Goal: Task Accomplishment & Management: Complete application form

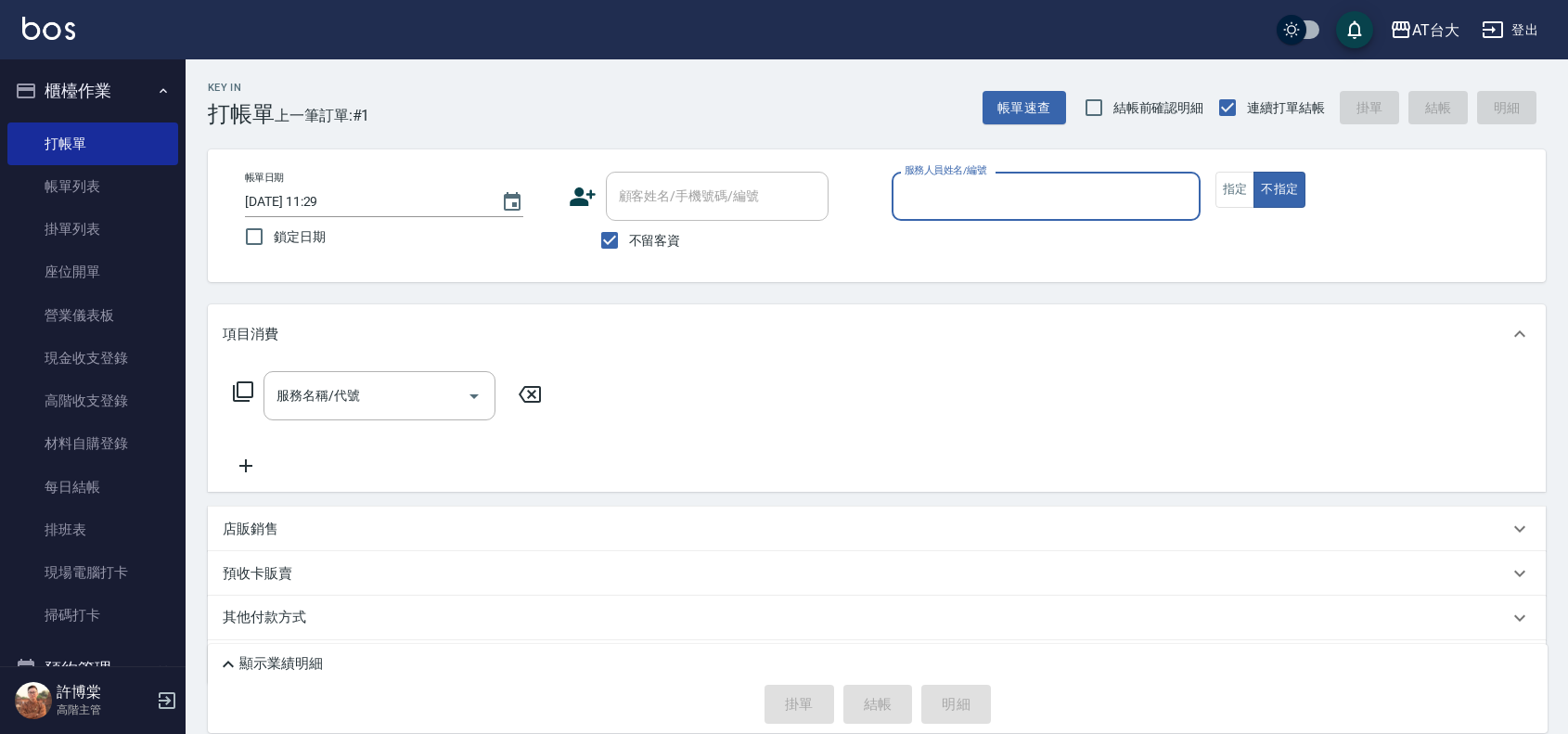
click at [1016, 177] on div "服務人員姓名/編號" at bounding box center [1045, 196] width 308 height 50
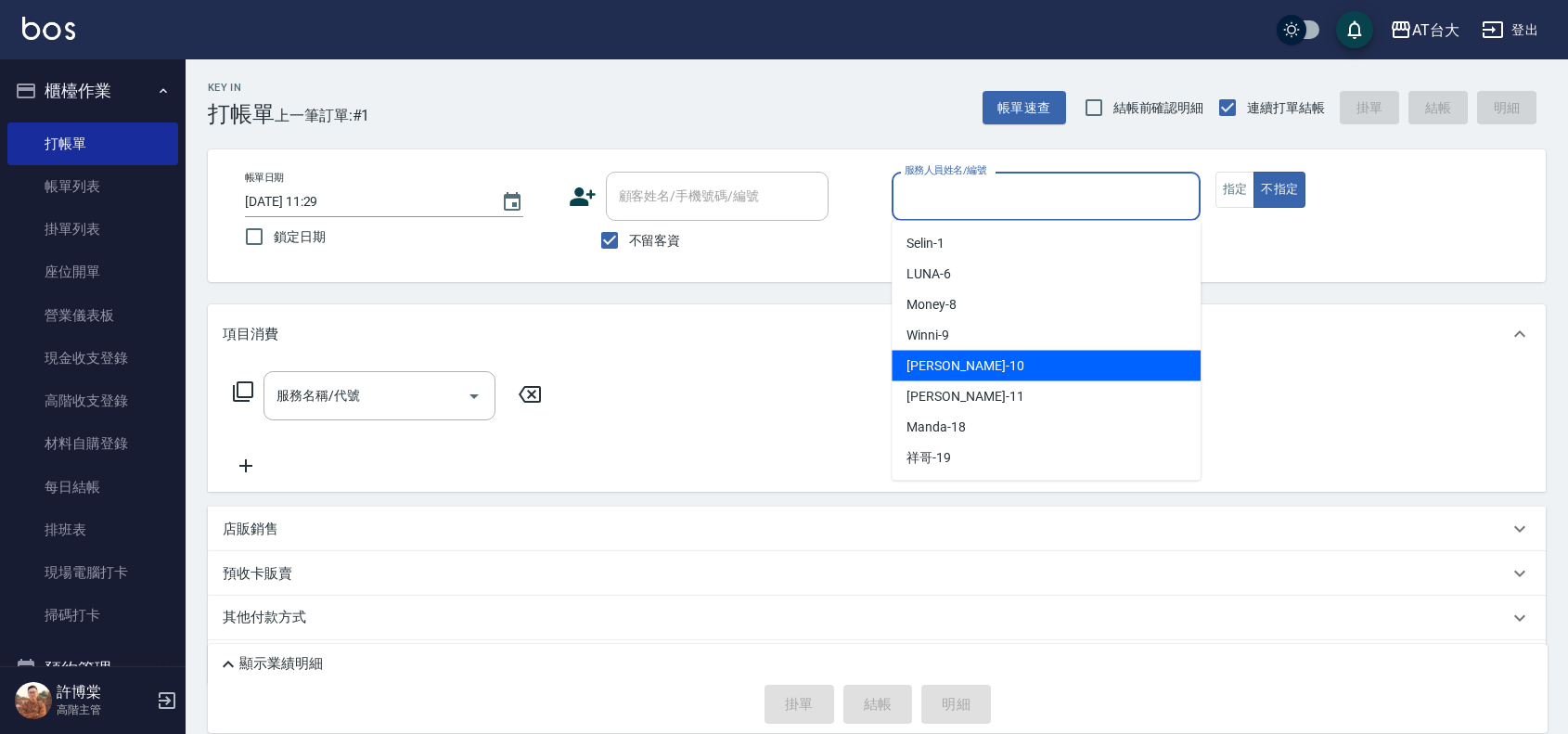
click at [952, 367] on span "JOJO -10" at bounding box center [964, 366] width 117 height 19
type input "JOJO-10"
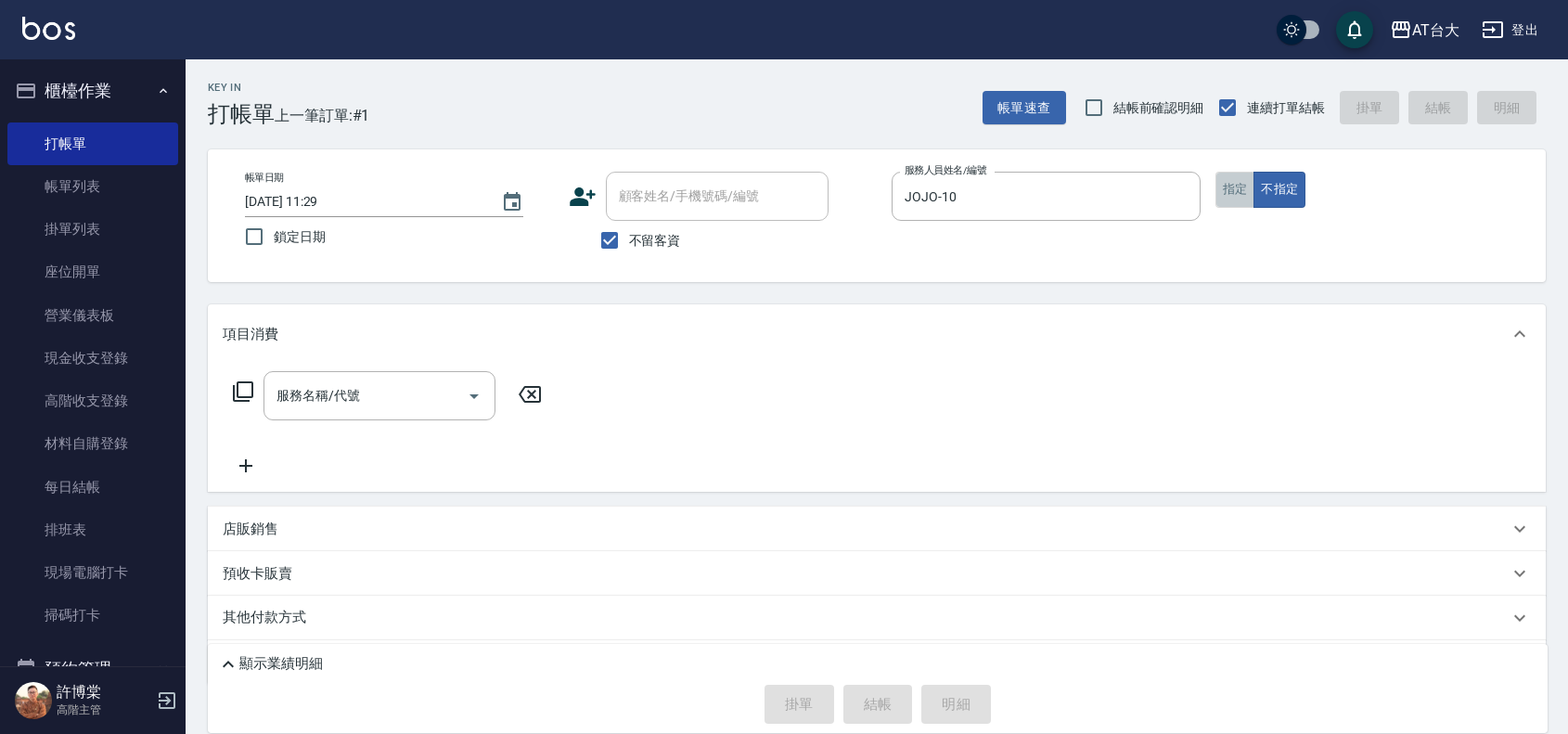
click at [1220, 188] on button "指定" at bounding box center [1236, 189] width 40 height 36
click at [418, 377] on div "服務名稱/代號" at bounding box center [380, 396] width 232 height 50
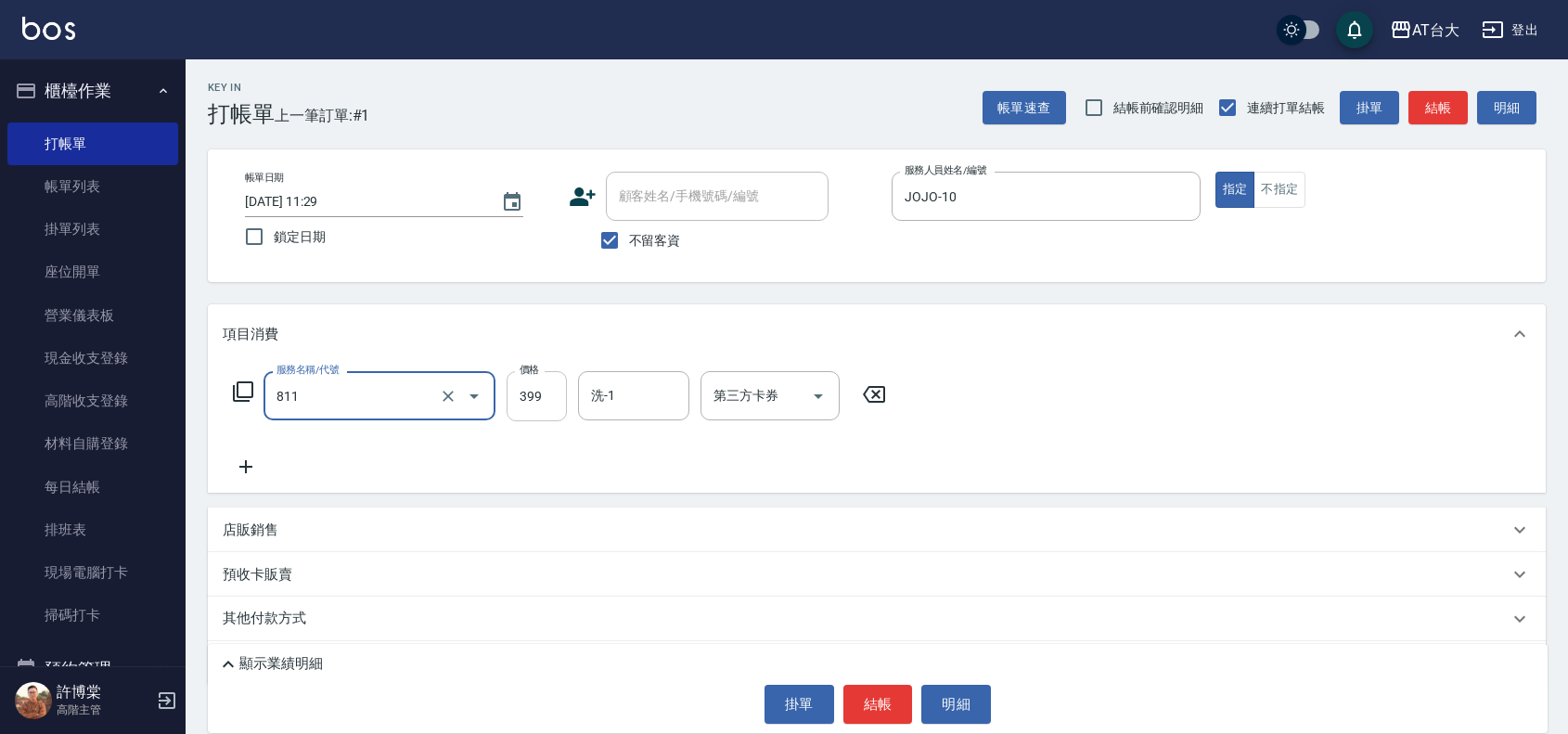
type input "洗+剪(811)"
click at [528, 409] on input "399" at bounding box center [536, 396] width 60 height 50
type input "1200"
click at [878, 702] on button "結帳" at bounding box center [878, 704] width 69 height 39
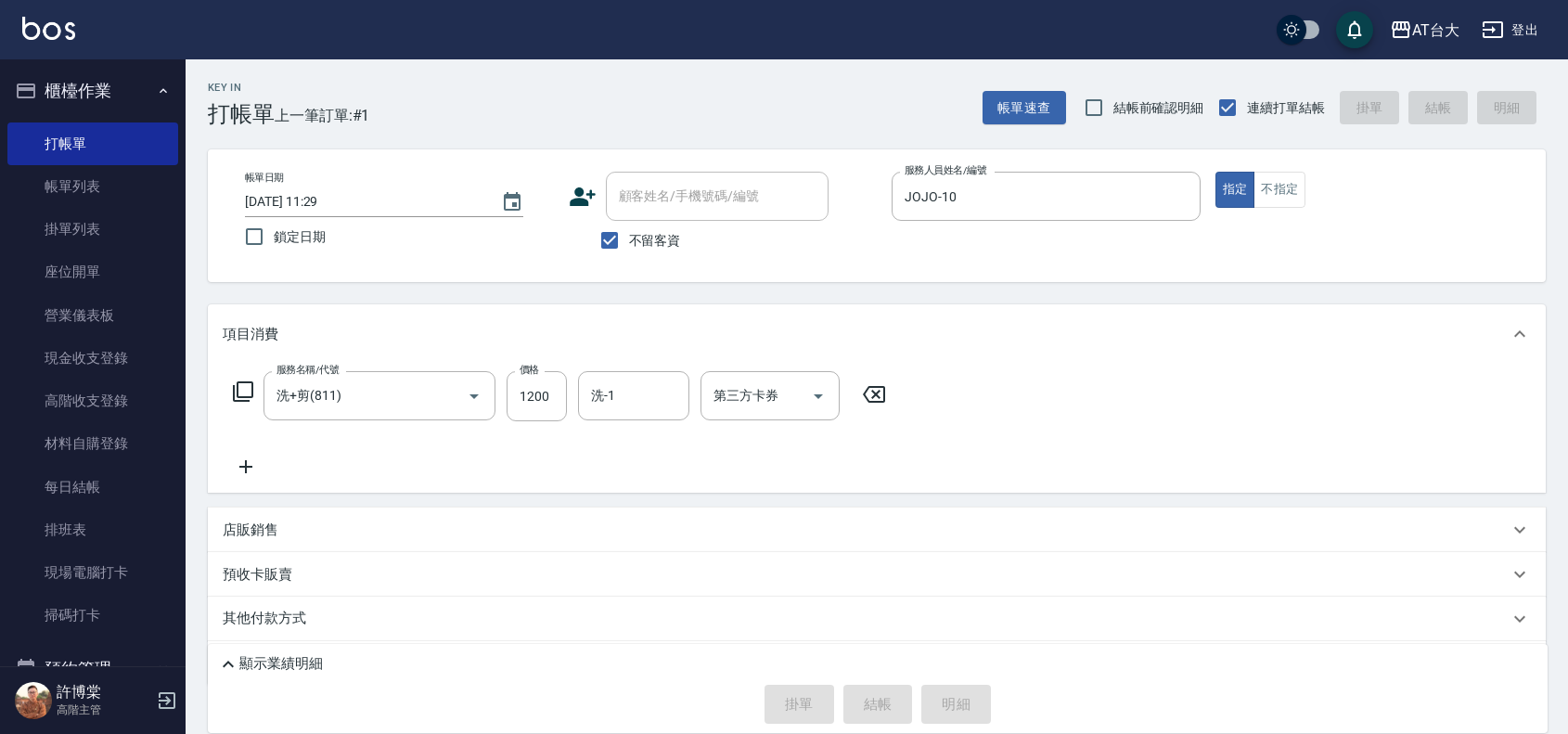
type input "[DATE] 12:35"
click at [1287, 195] on button "不指定" at bounding box center [1279, 189] width 52 height 36
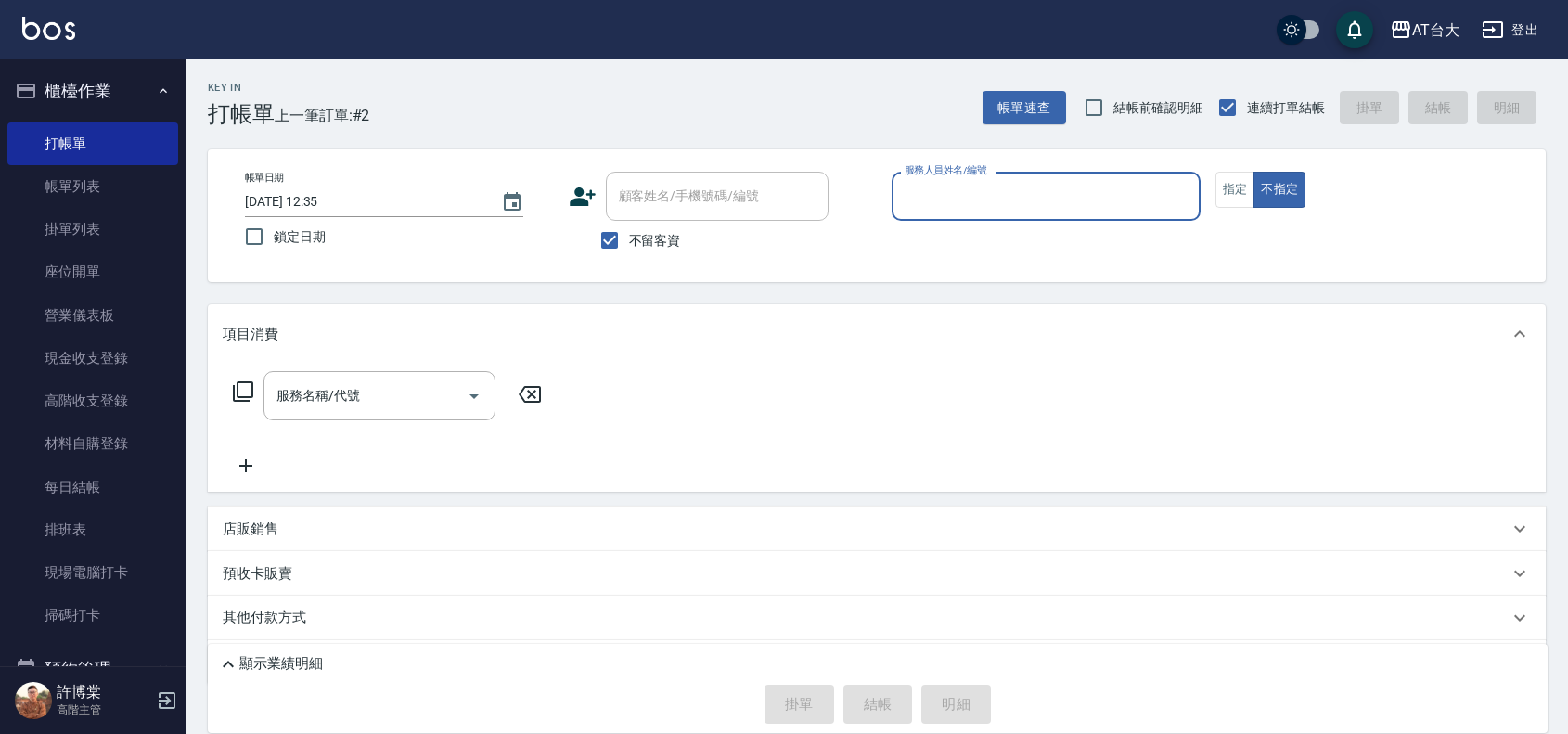
click at [1018, 215] on div "服務人員姓名/編號" at bounding box center [1045, 196] width 308 height 50
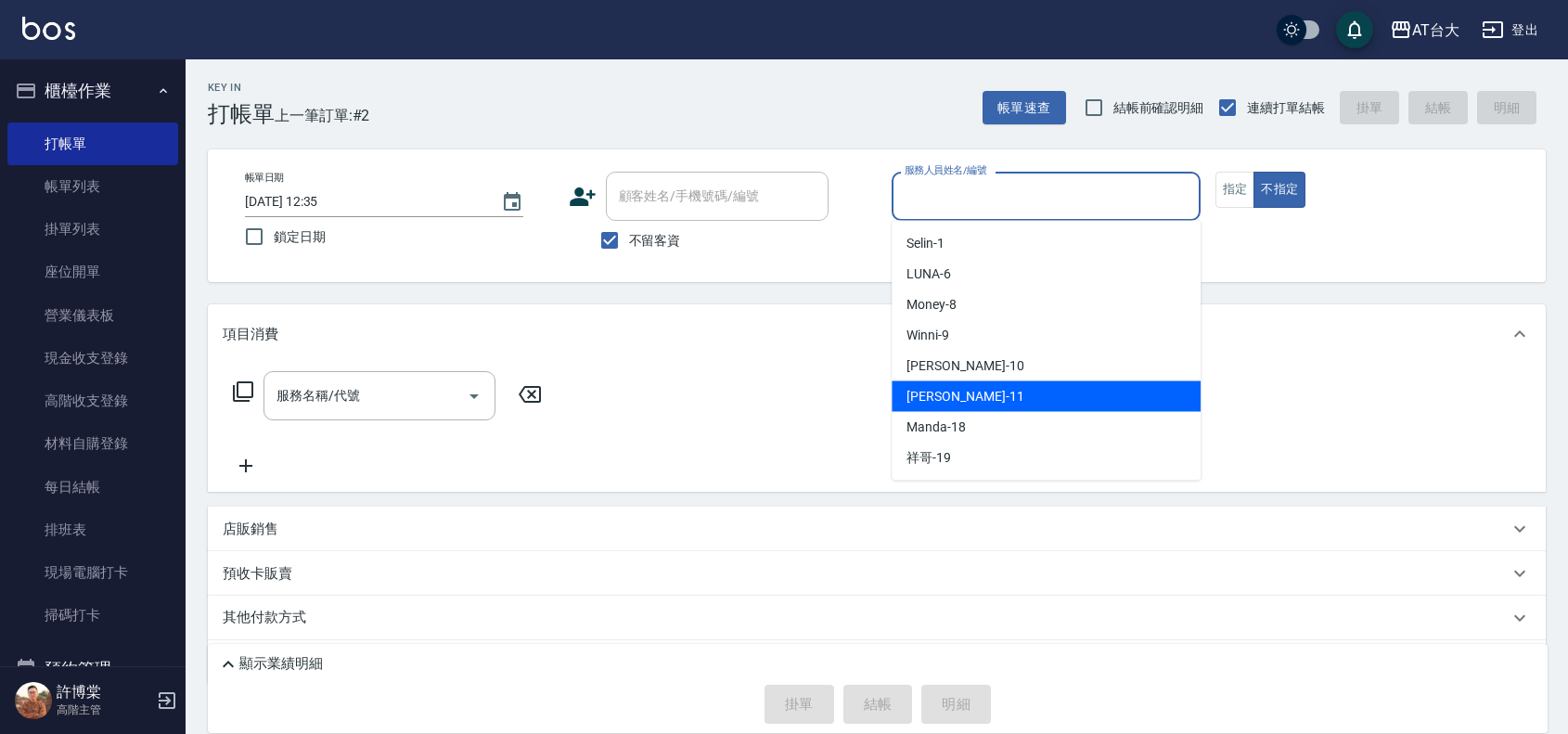
click at [981, 382] on div "[PERSON_NAME] -11" at bounding box center [1045, 397] width 308 height 30
type input "[PERSON_NAME]-11"
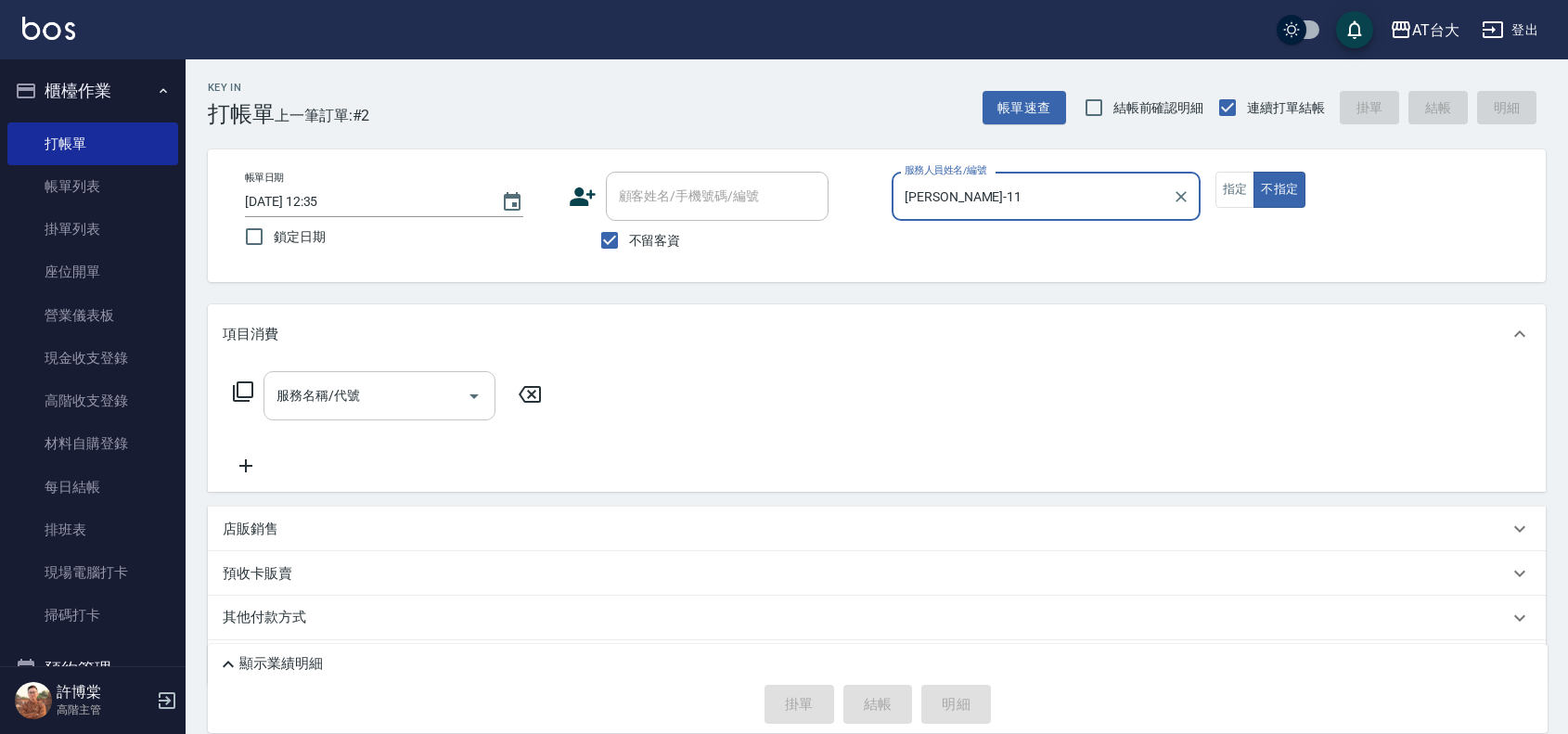
click at [391, 397] on input "服務名稱/代號" at bounding box center [366, 396] width 188 height 32
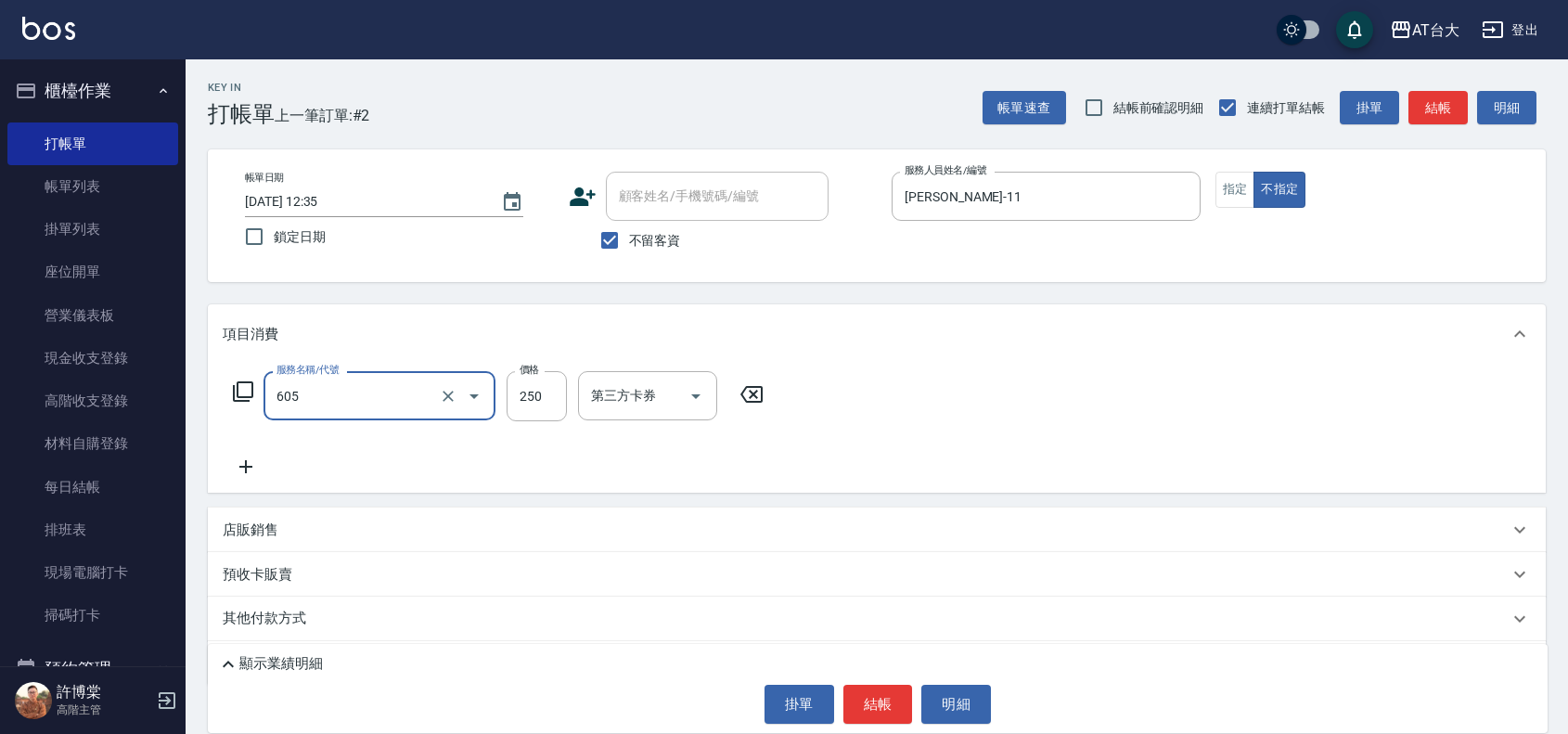
type input "洗髮 (女)(605)"
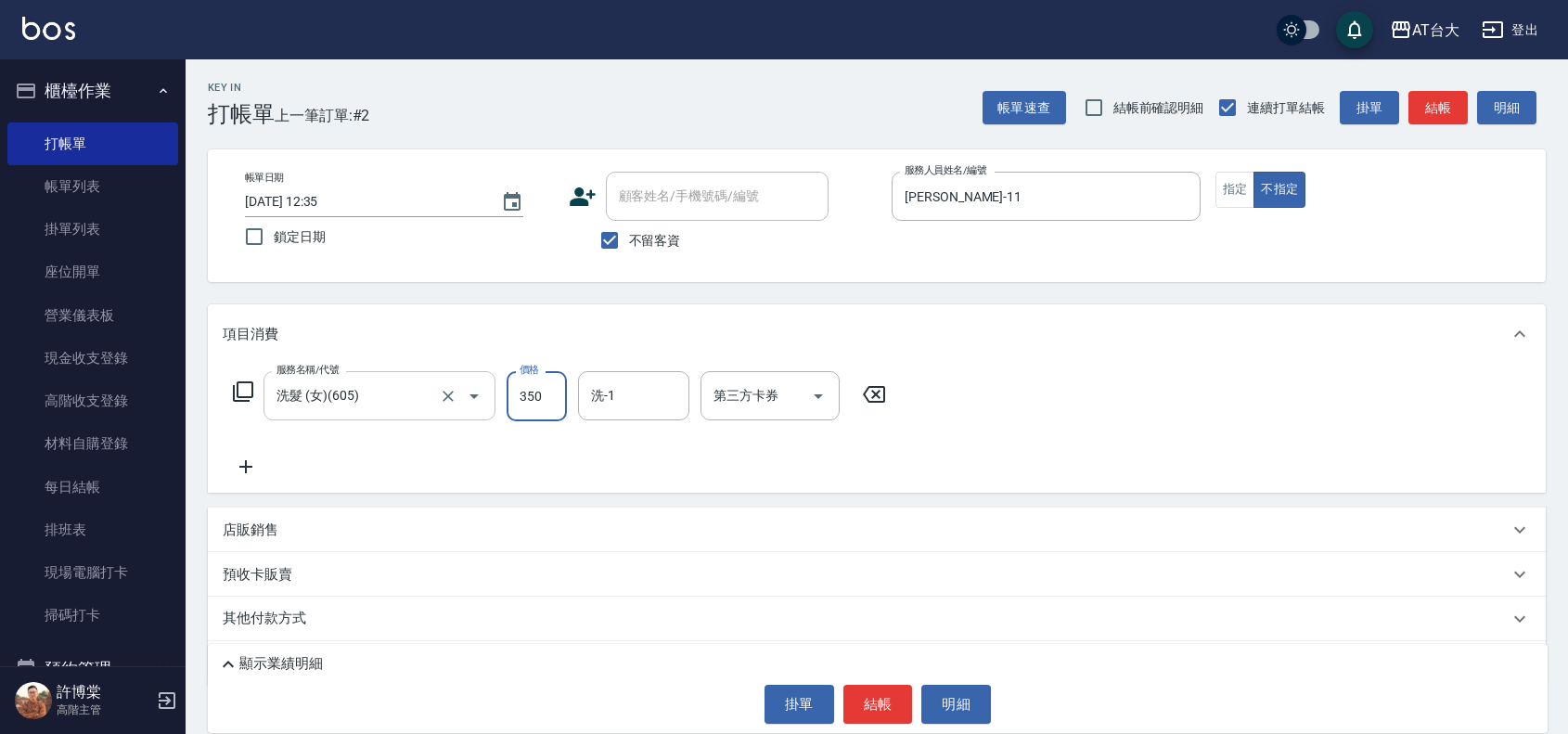
type input "350"
click at [869, 689] on button "結帳" at bounding box center [878, 704] width 69 height 39
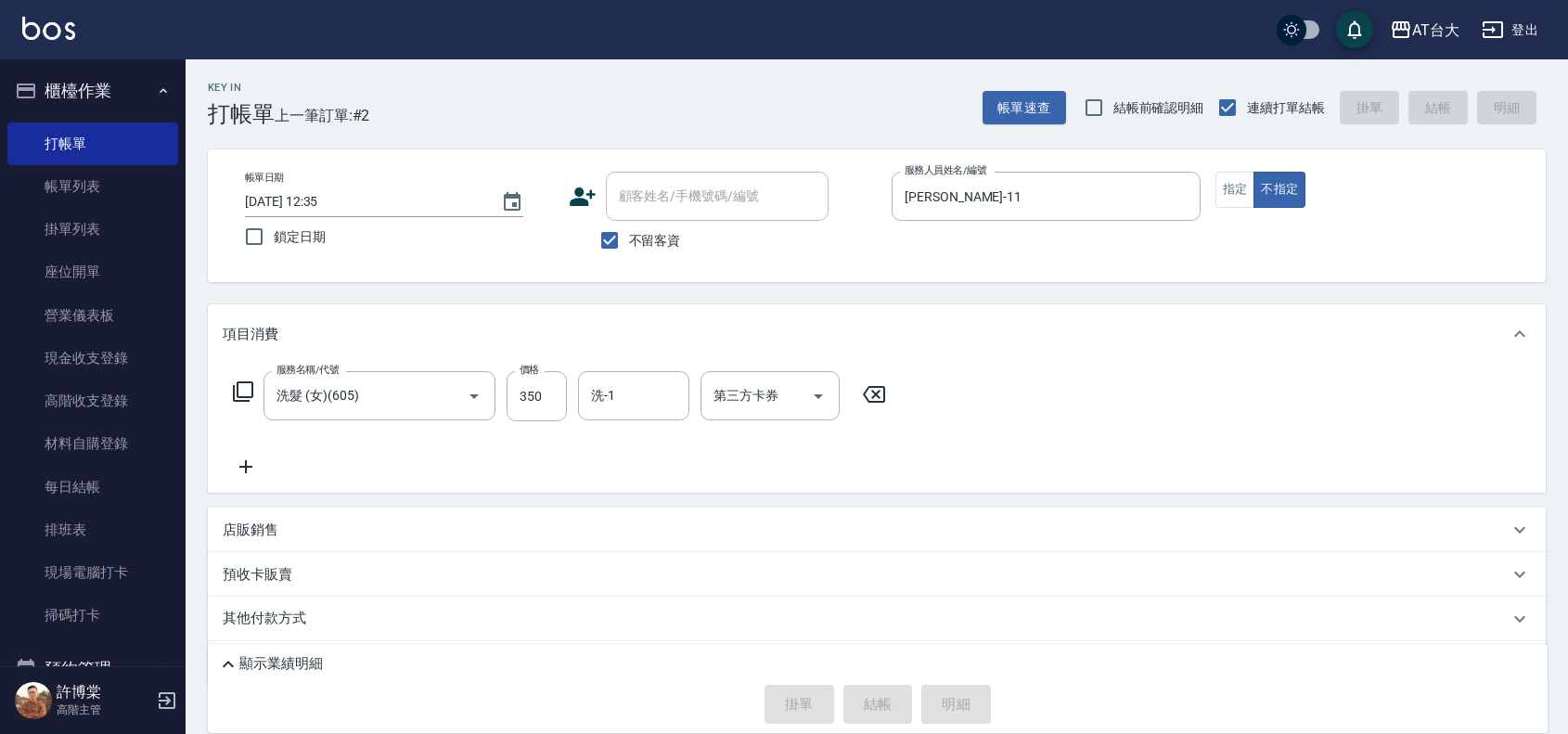
type input "[DATE] 12:39"
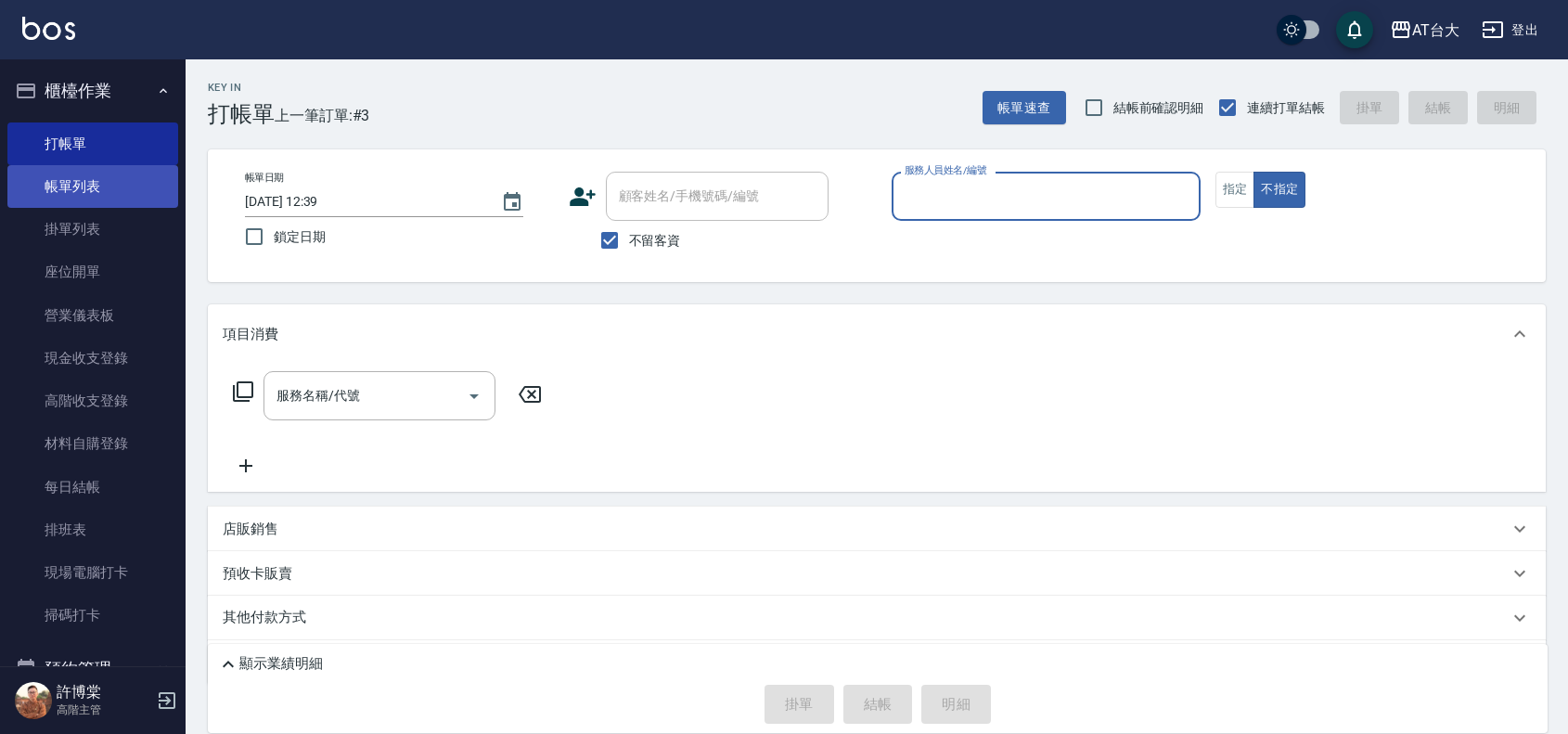
click at [126, 187] on link "帳單列表" at bounding box center [92, 186] width 170 height 43
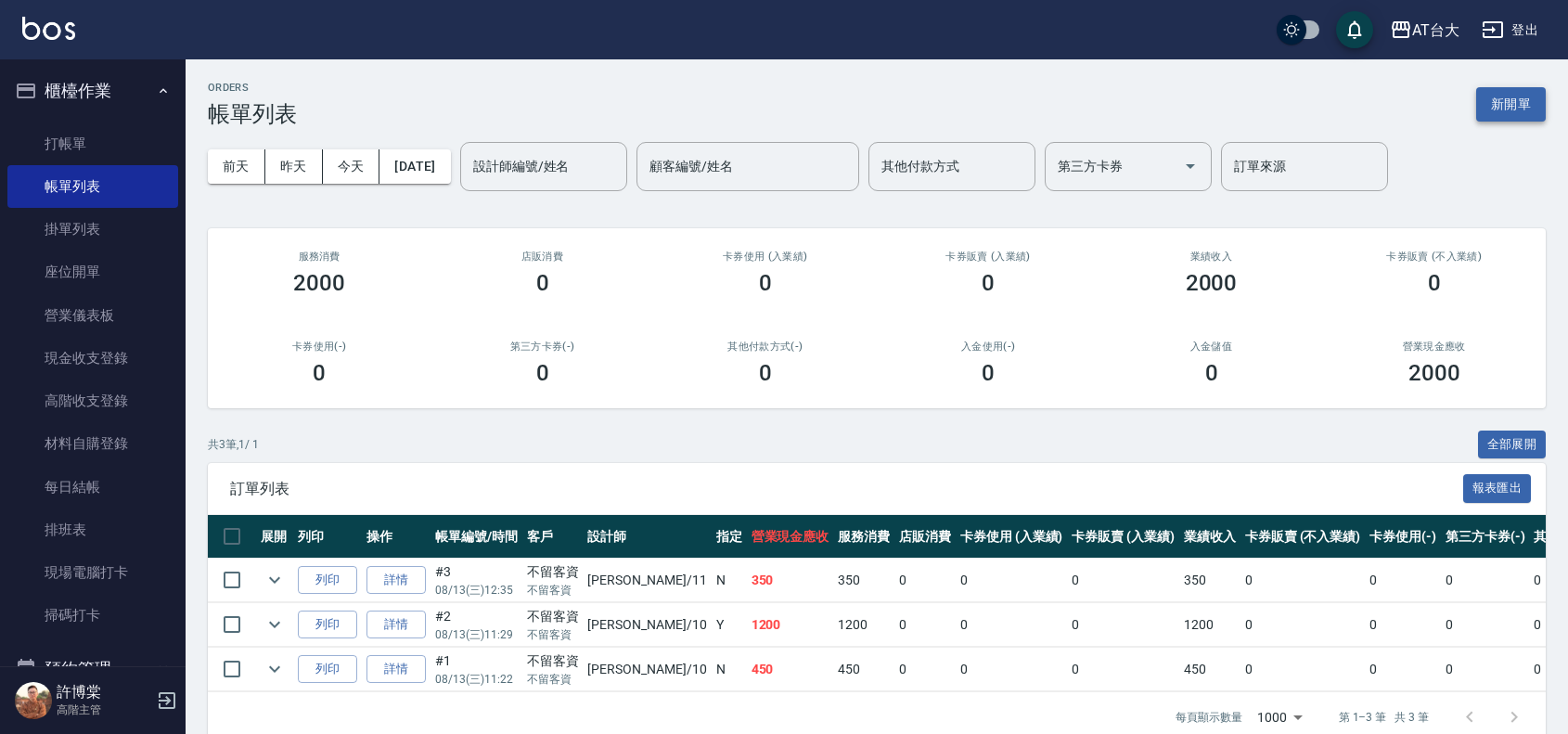
click at [1524, 103] on button "新開單" at bounding box center [1510, 105] width 69 height 34
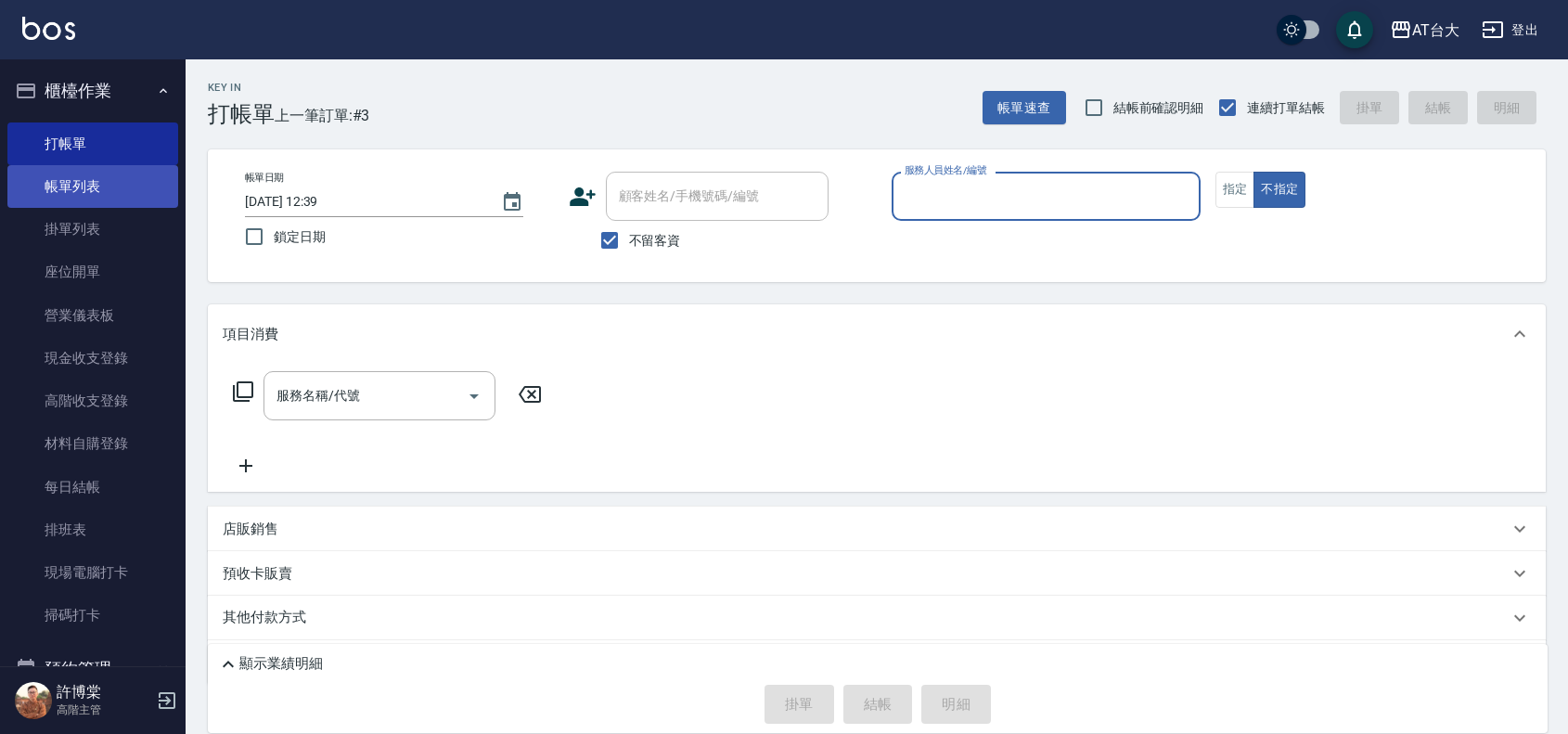
click at [77, 183] on link "帳單列表" at bounding box center [92, 186] width 170 height 43
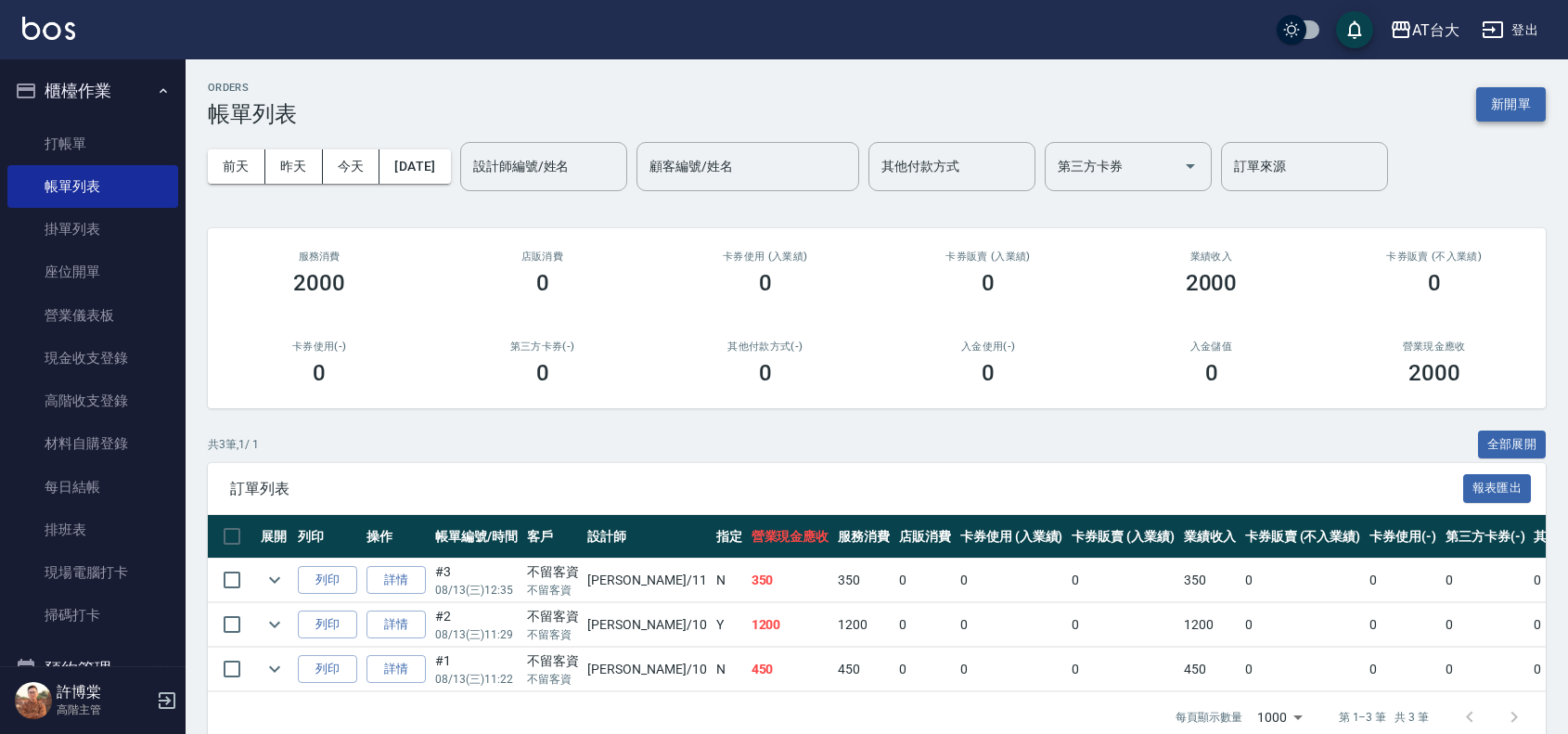
click at [1503, 107] on button "新開單" at bounding box center [1510, 105] width 69 height 34
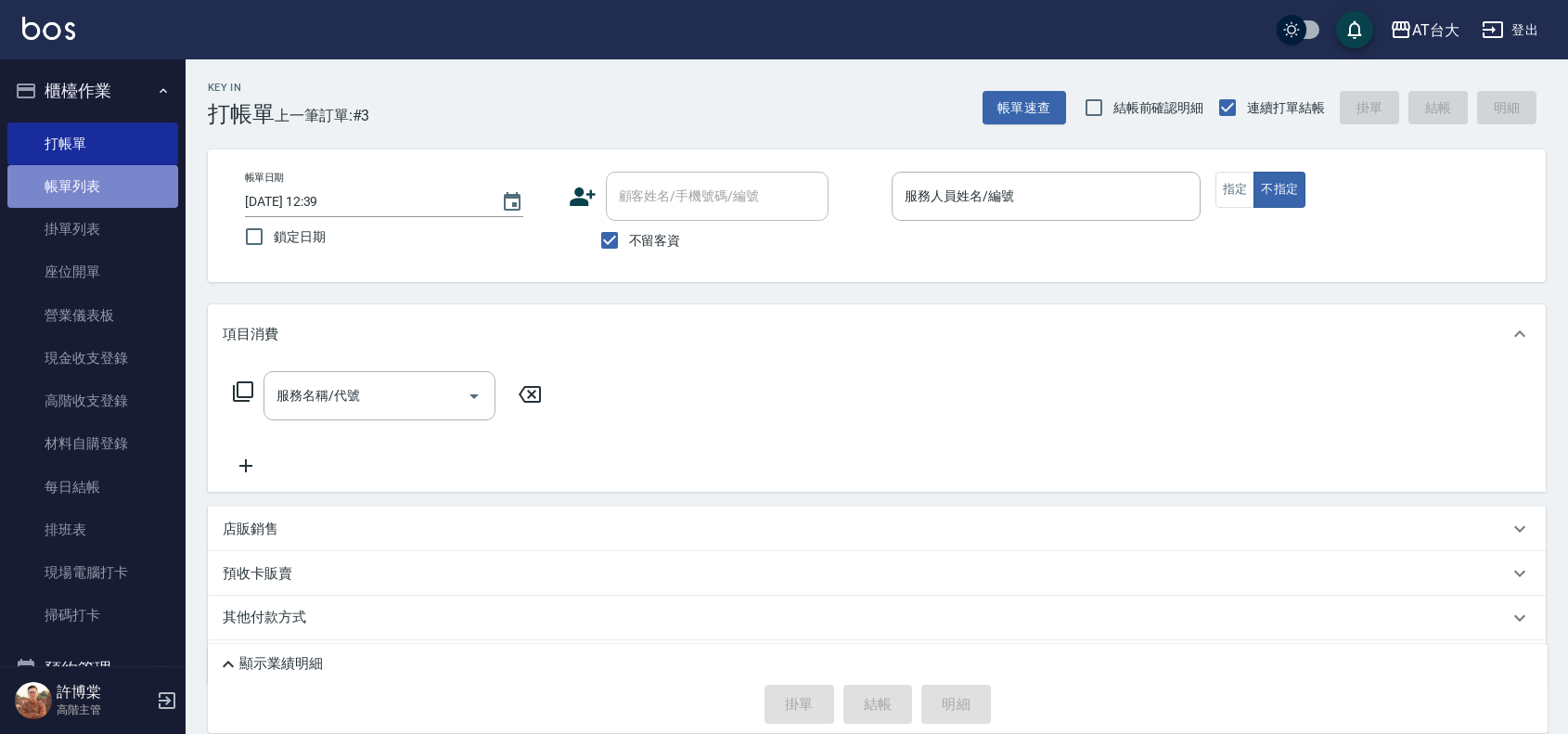
click at [123, 195] on link "帳單列表" at bounding box center [92, 186] width 170 height 43
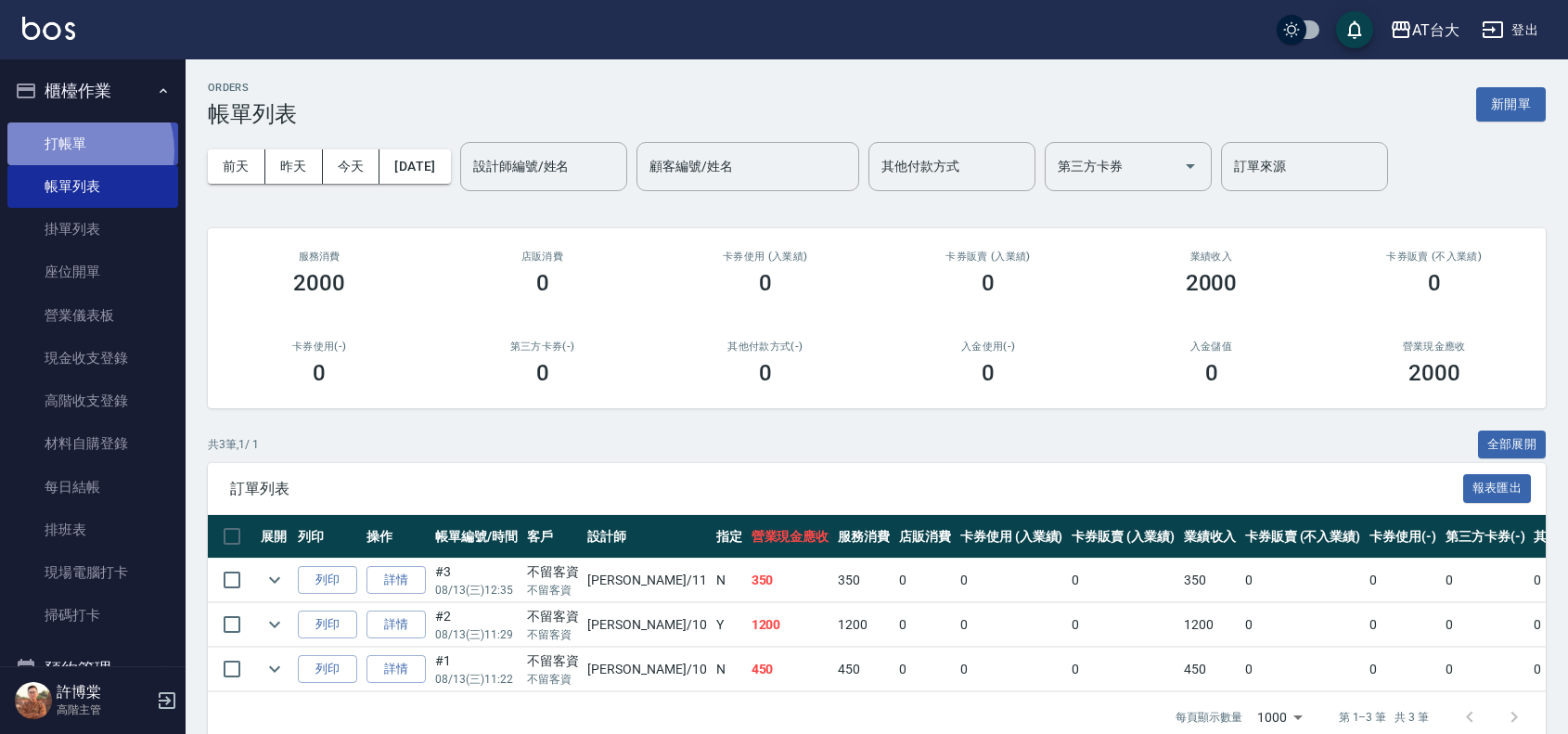
click at [76, 150] on link "打帳單" at bounding box center [92, 144] width 170 height 43
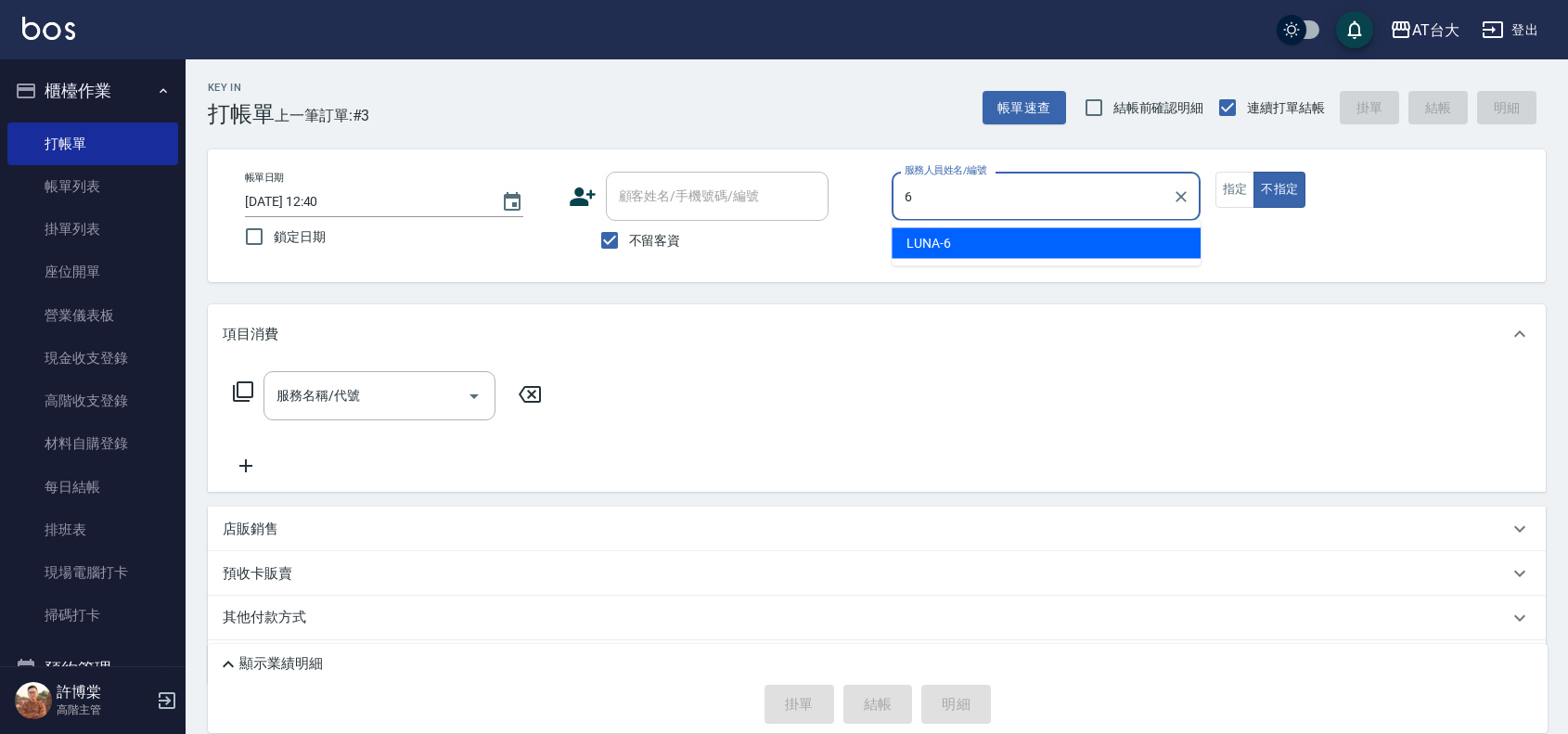
type input "LUNA-6"
type button "false"
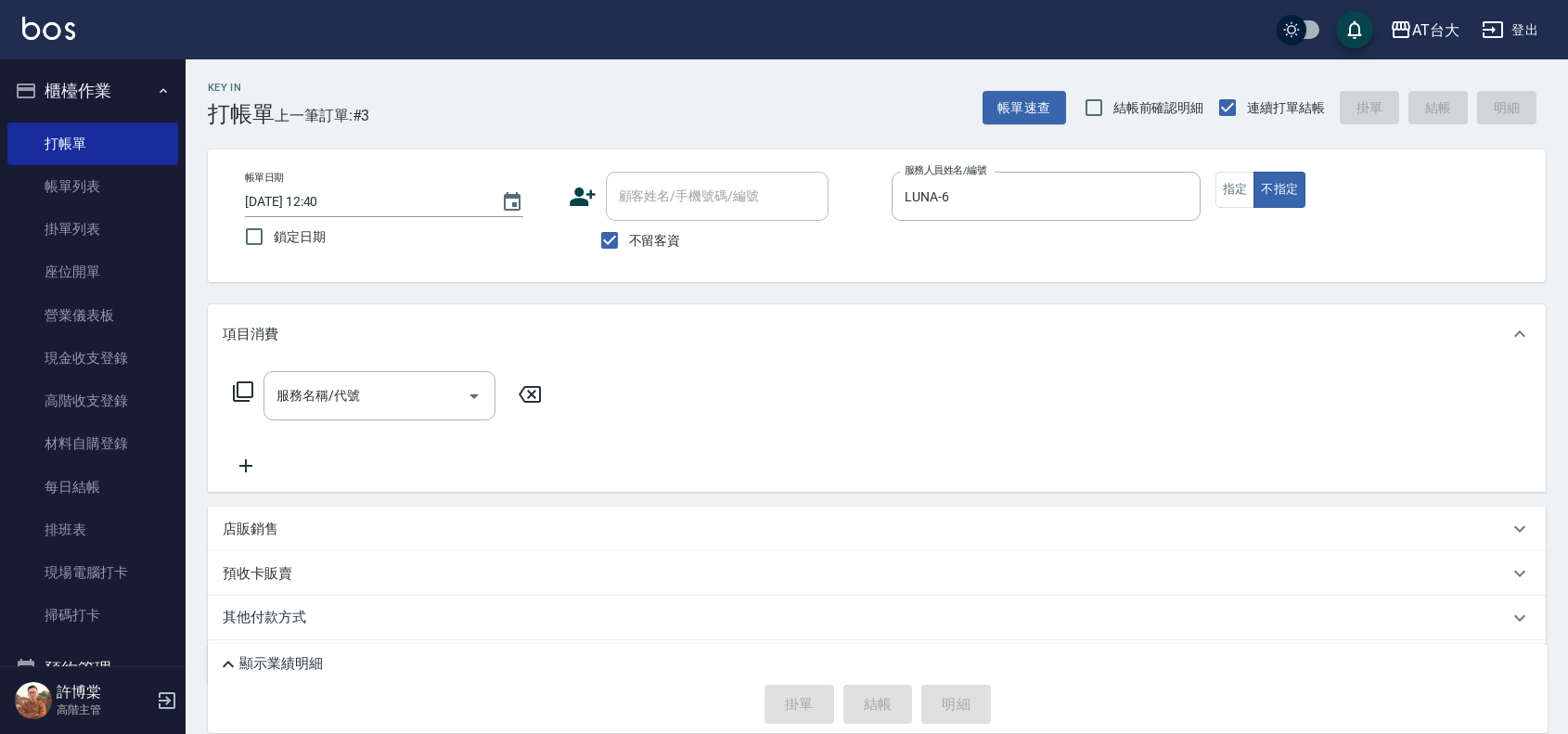
drag, startPoint x: 428, startPoint y: 483, endPoint x: 433, endPoint y: 498, distance: 15.8
click at [433, 498] on div "項目消費 服務名稱/代號 服務名稱/代號 店販銷售 服務人員姓名/編號 服務人員姓名/編號 商品代號/名稱 商品代號/名稱 預收卡販賣 卡券名稱/代號 卡券名…" at bounding box center [876, 495] width 1338 height 381
click at [315, 405] on input "服務名稱/代號" at bounding box center [366, 396] width 188 height 32
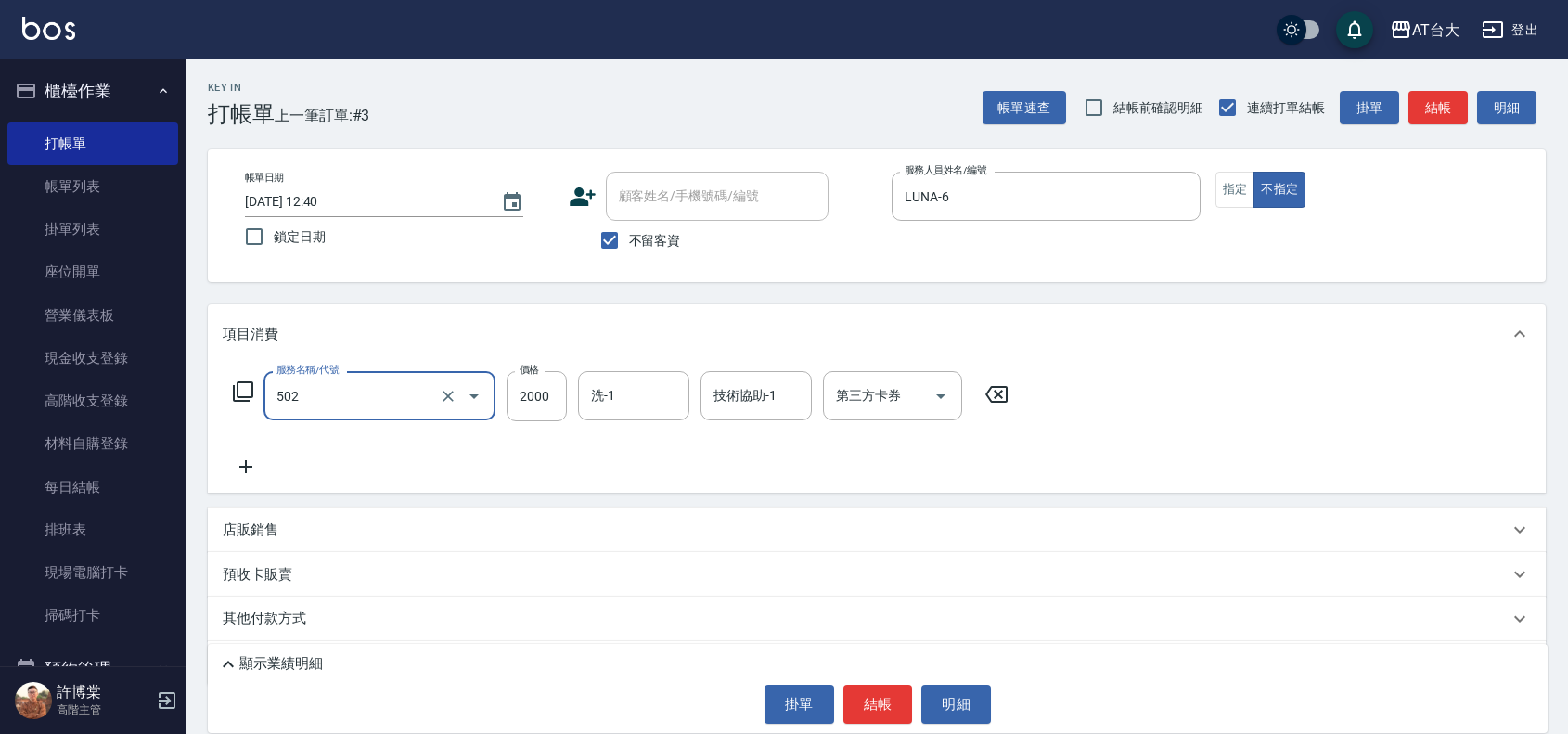
type input "染髮2000以上(502)"
type input "2599"
click at [897, 709] on button "結帳" at bounding box center [878, 704] width 69 height 39
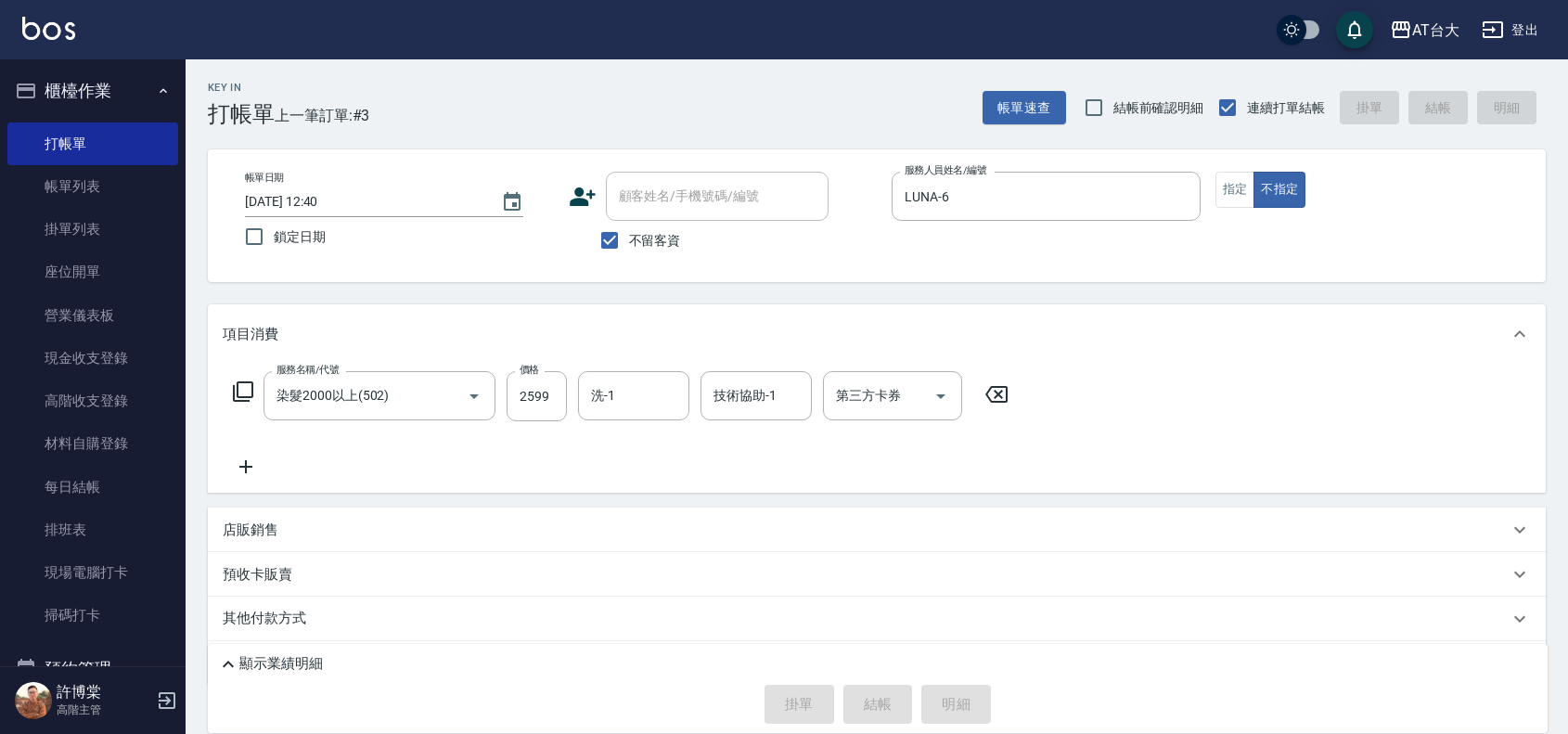
type input "[DATE] 12:47"
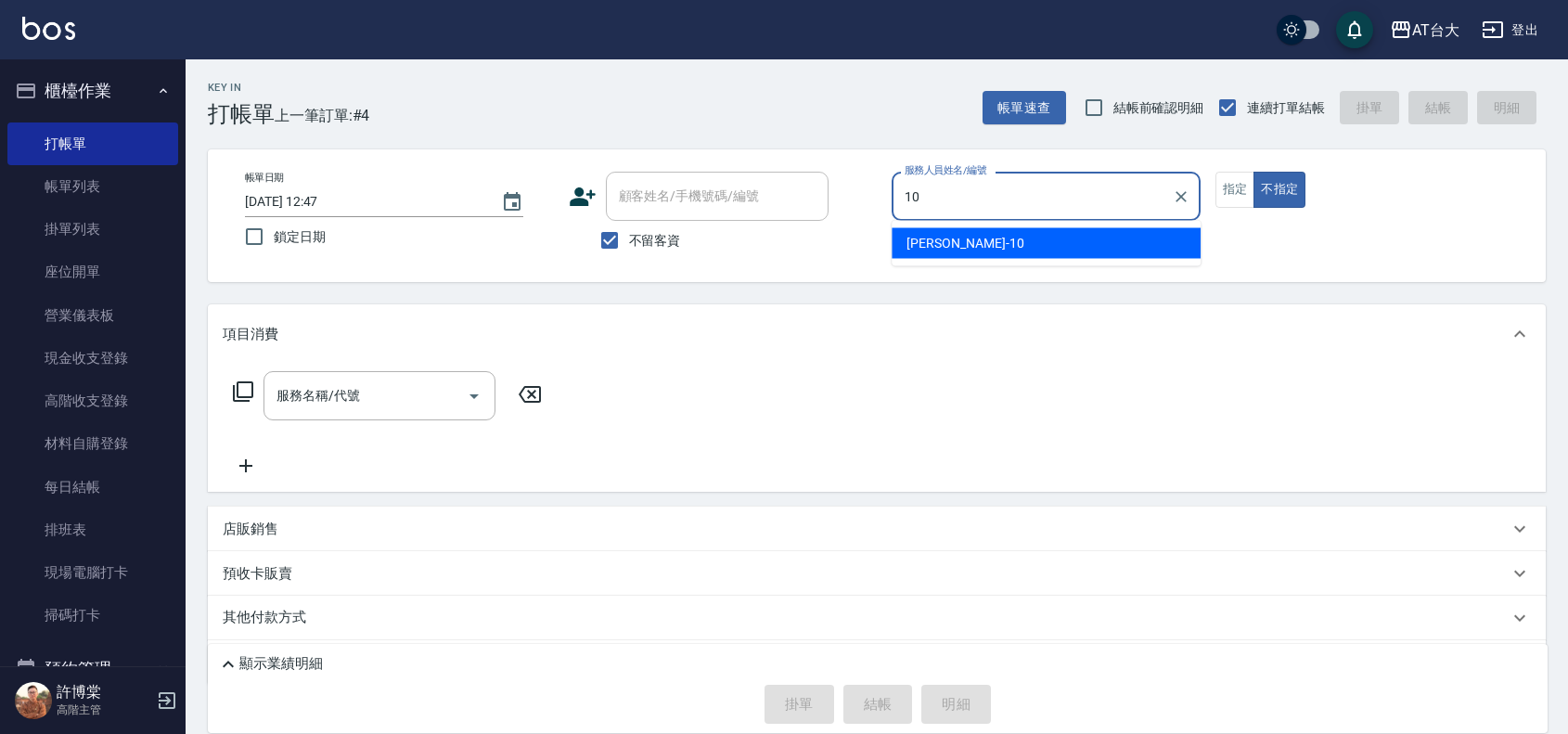
type input "JOJO-10"
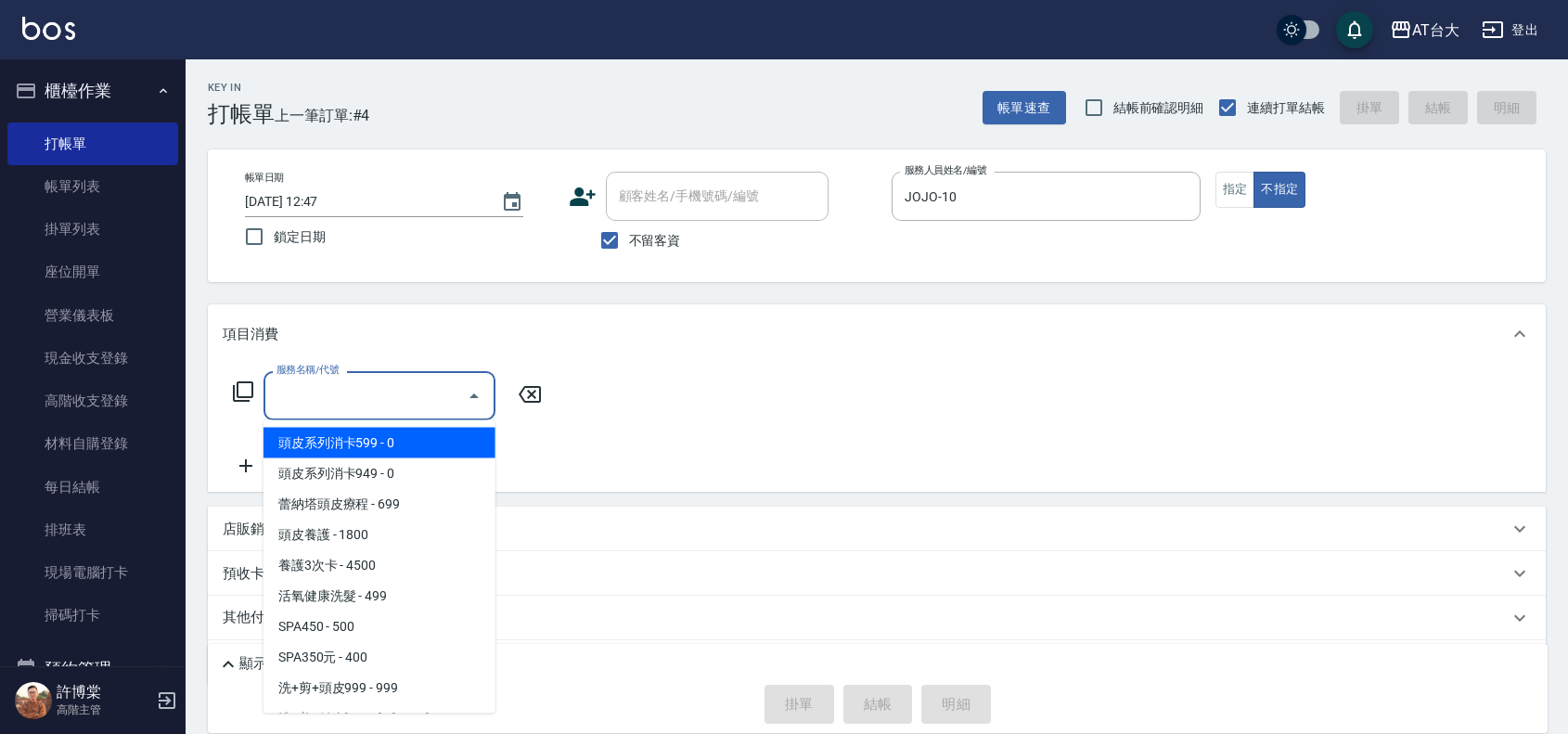
click at [316, 379] on div "服務名稱/代號 服務名稱/代號" at bounding box center [380, 396] width 232 height 50
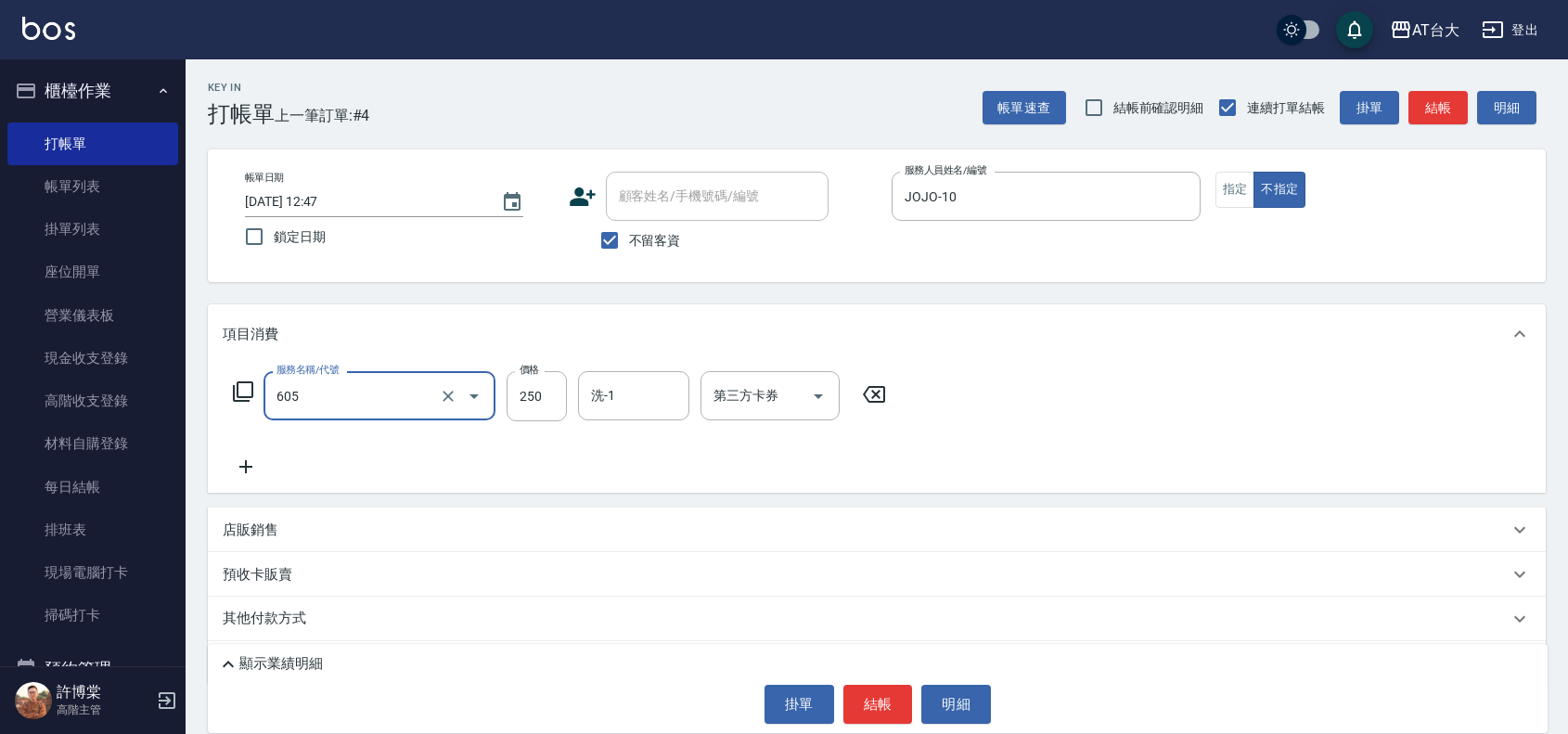
type input "洗髮 (女)(605)"
click at [868, 683] on div "顯示業績明細 掛單 結帳 明細" at bounding box center [877, 688] width 1340 height 89
click at [873, 693] on button "結帳" at bounding box center [878, 704] width 69 height 39
type input "[DATE] 12:55"
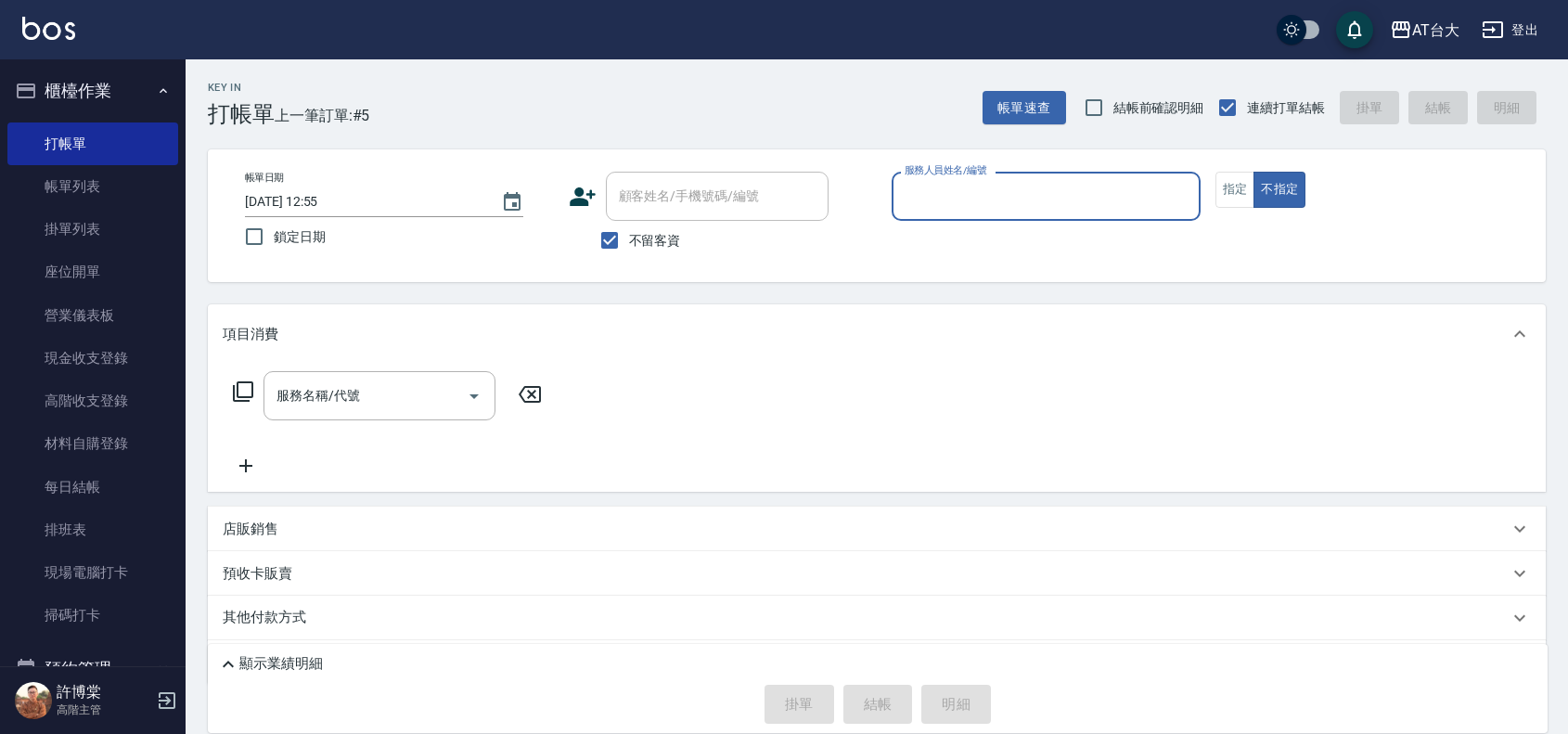
click at [1124, 197] on input "服務人員姓名/編號" at bounding box center [1045, 196] width 292 height 32
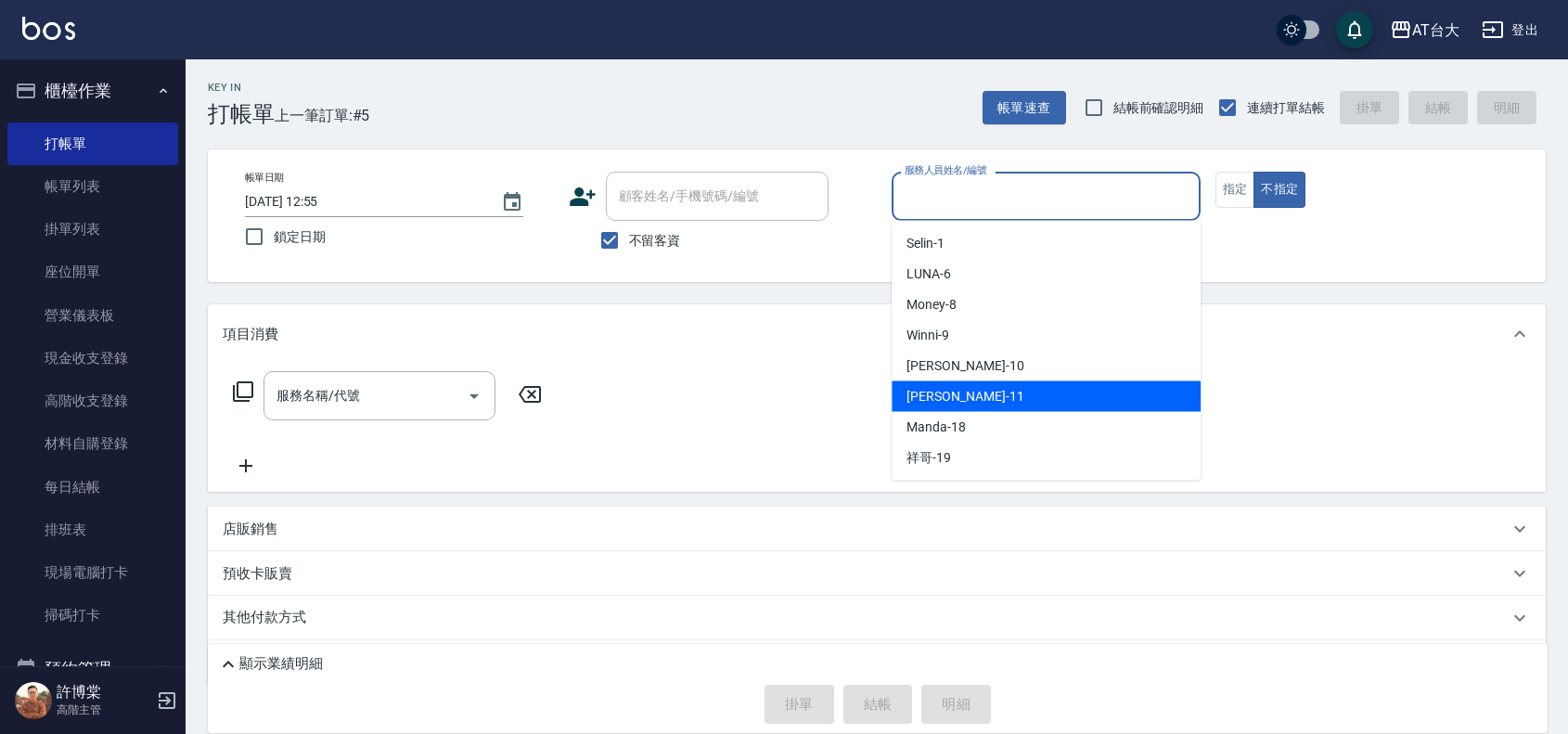
click at [1026, 396] on div "[PERSON_NAME] -11" at bounding box center [1045, 397] width 308 height 30
type input "[PERSON_NAME]-11"
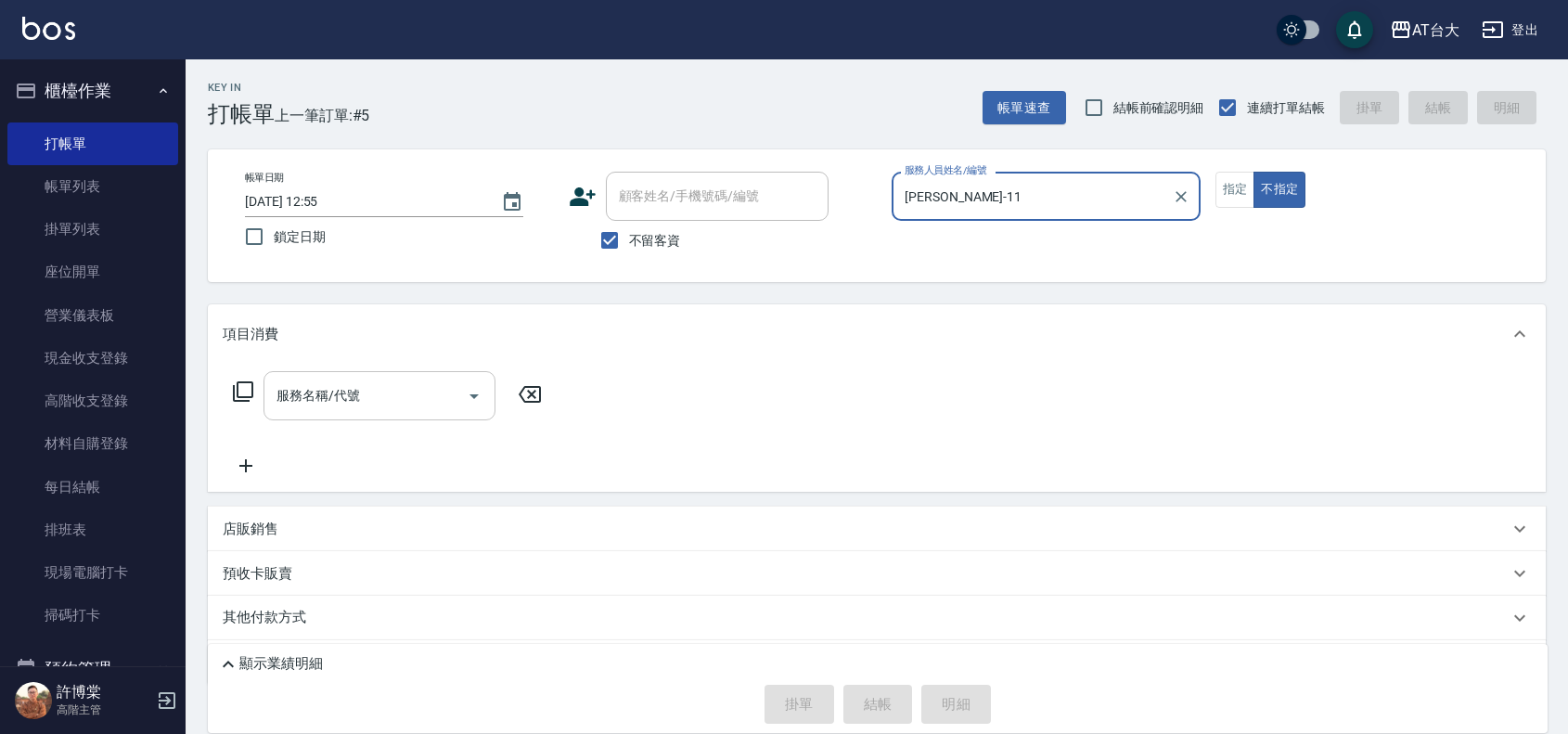
click at [400, 404] on input "服務名稱/代號" at bounding box center [366, 396] width 188 height 32
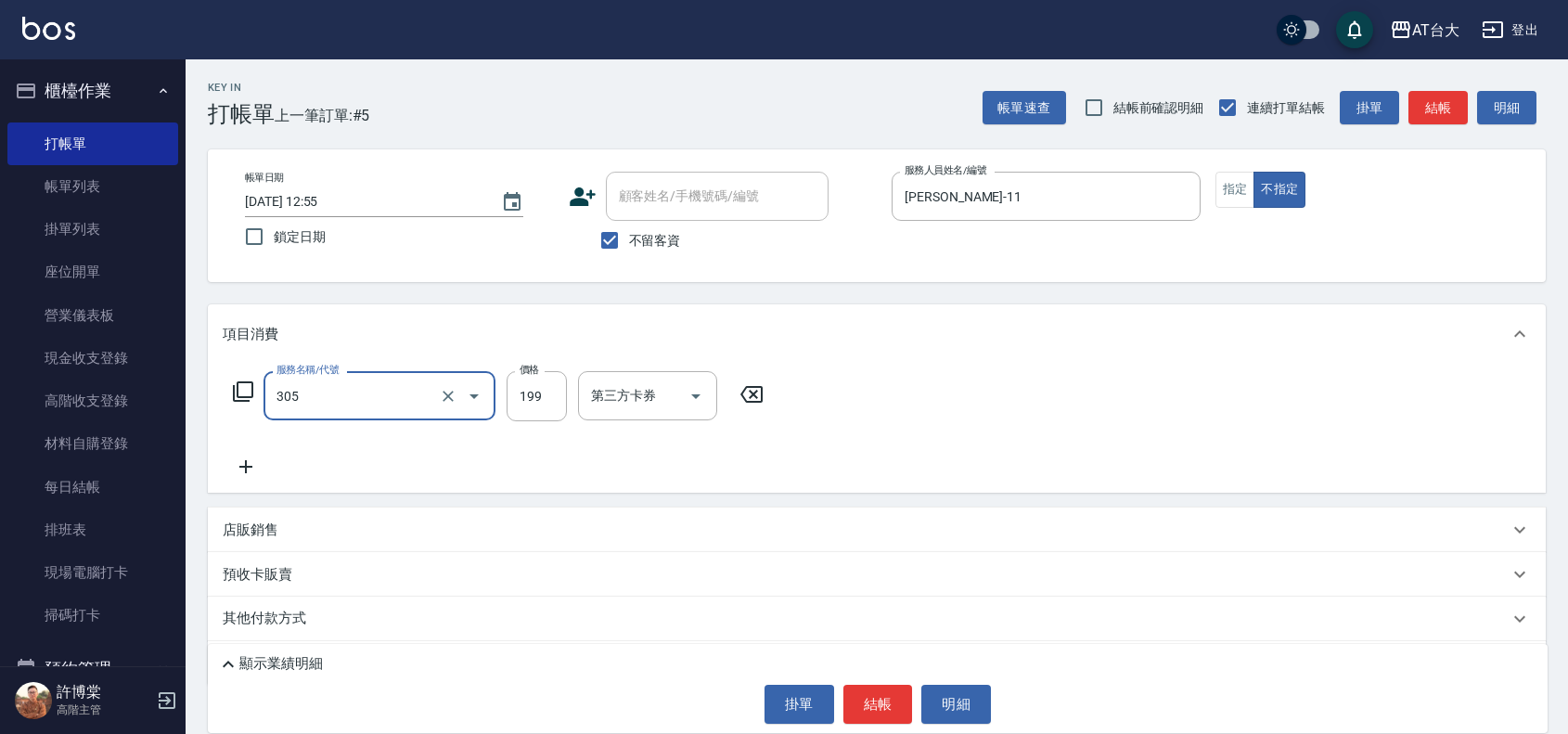
type input "剪髮(305)"
type input "250"
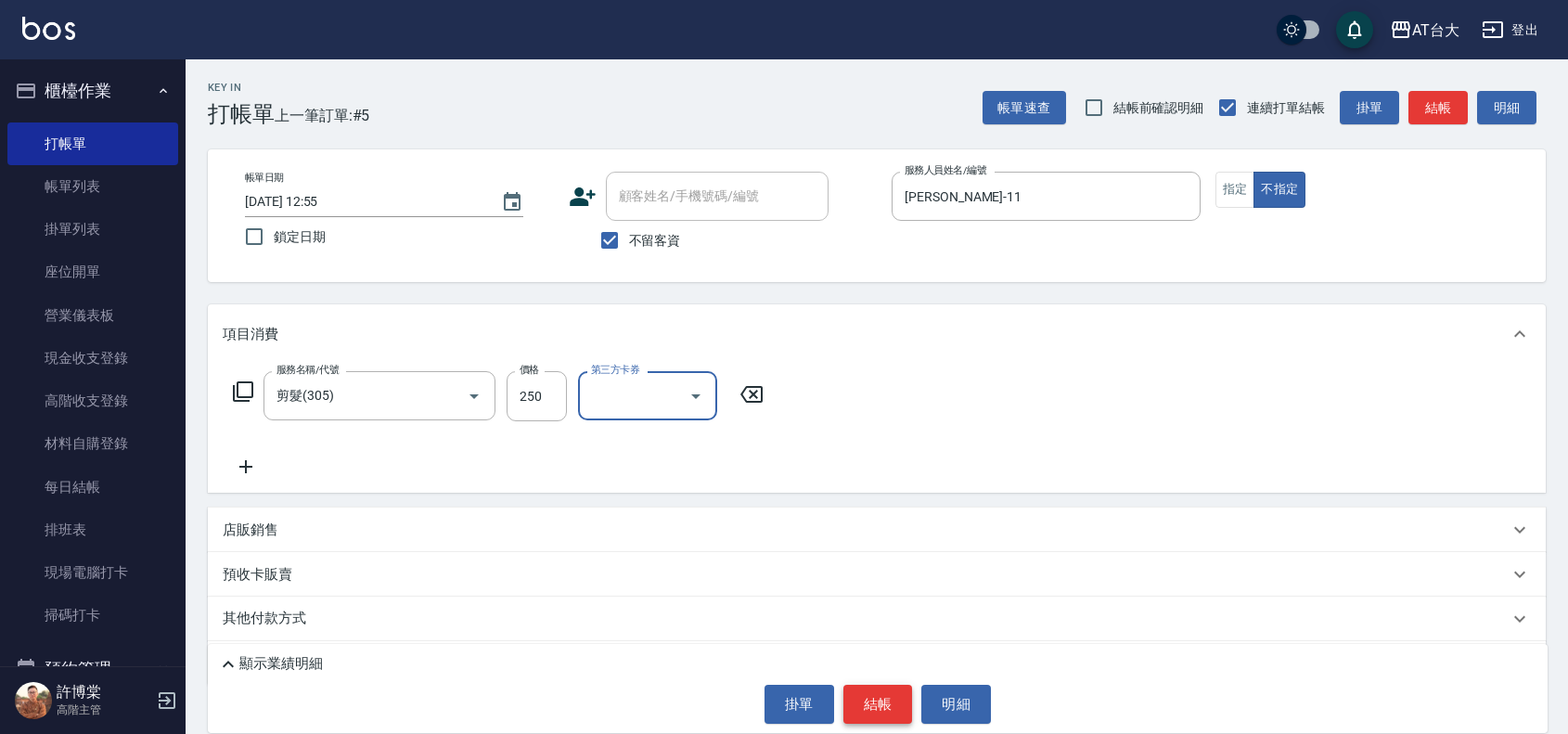
click at [864, 693] on button "結帳" at bounding box center [878, 704] width 69 height 39
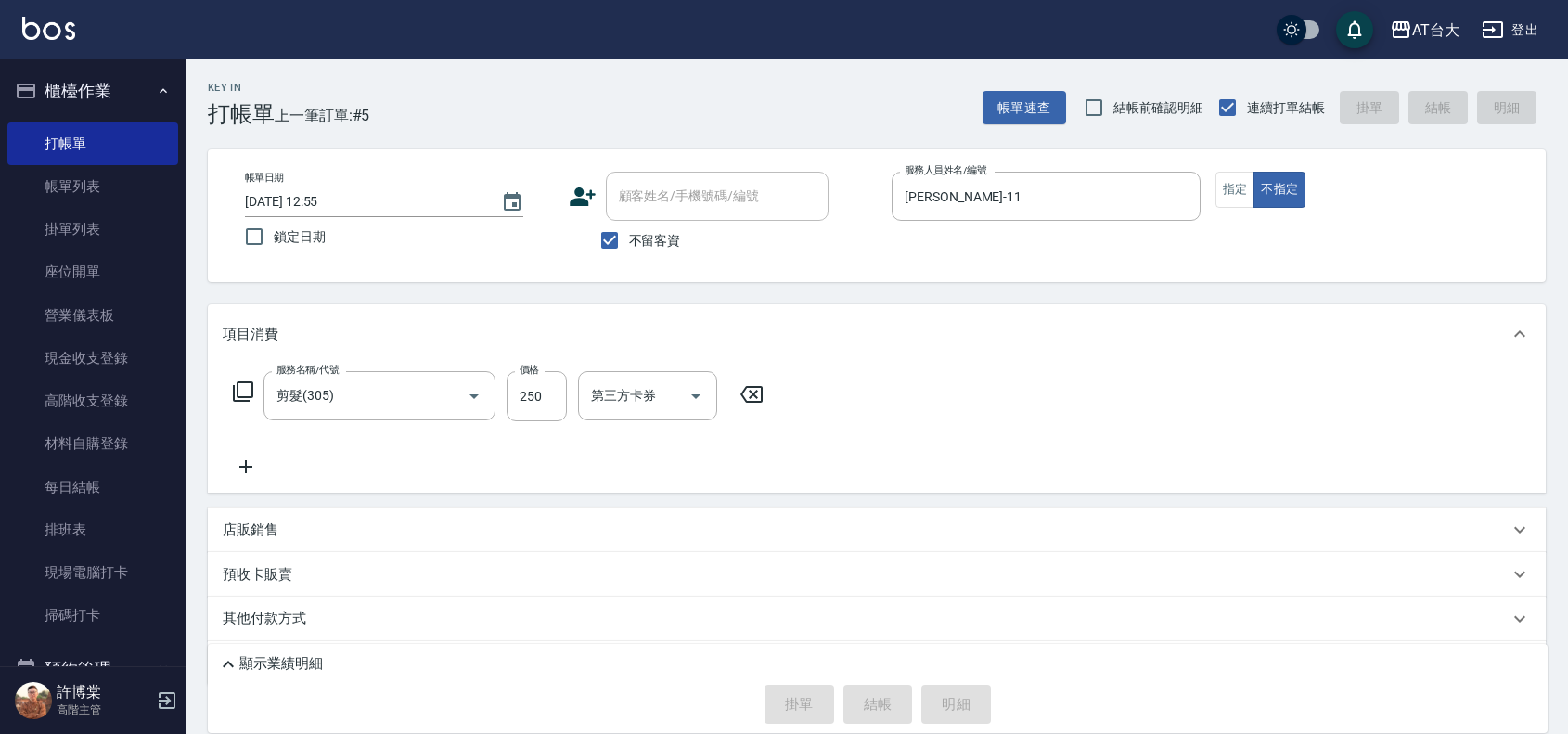
type input "[DATE] 13:11"
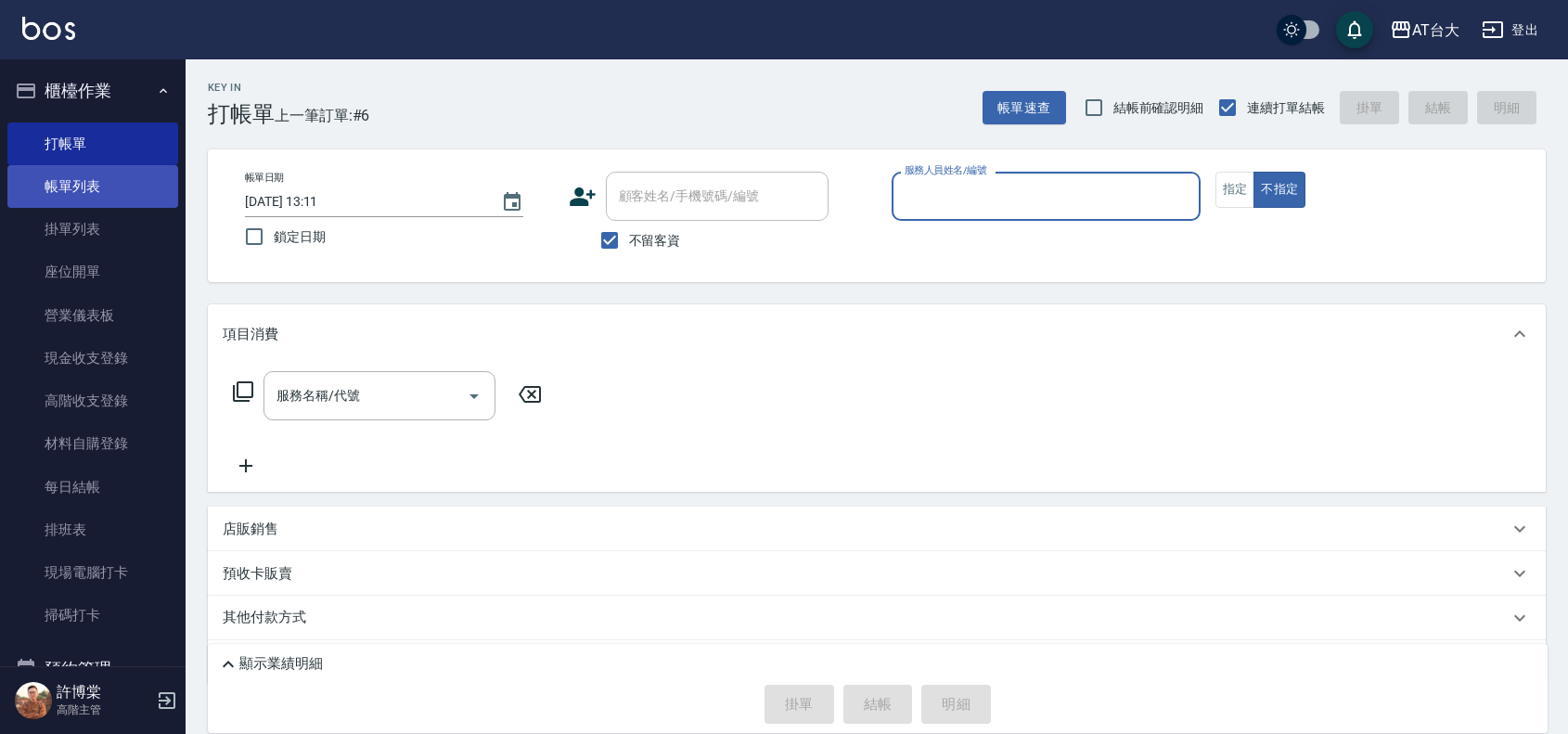
click at [81, 169] on link "帳單列表" at bounding box center [92, 186] width 170 height 43
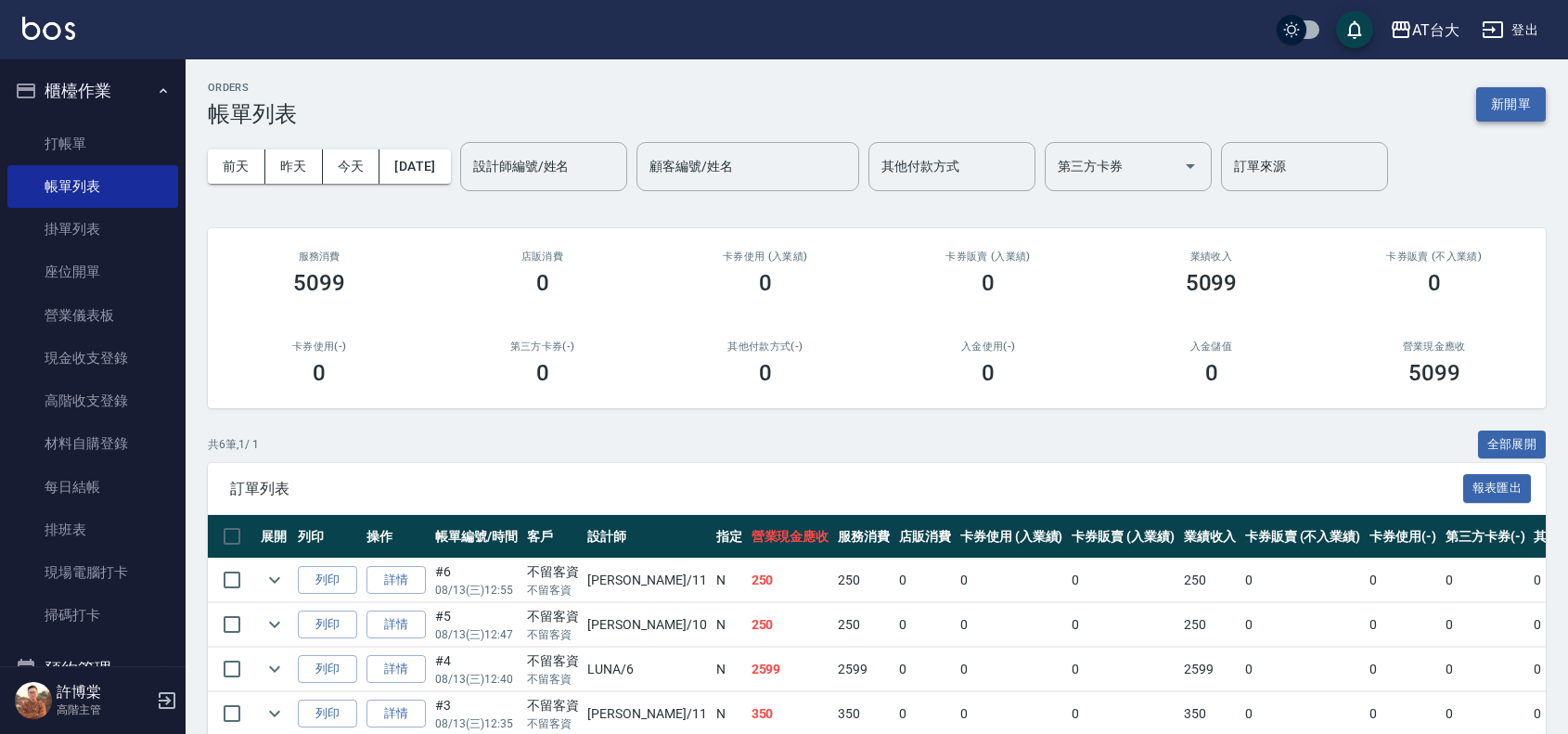
click at [1500, 95] on button "新開單" at bounding box center [1510, 105] width 69 height 34
